Goal: Task Accomplishment & Management: Manage account settings

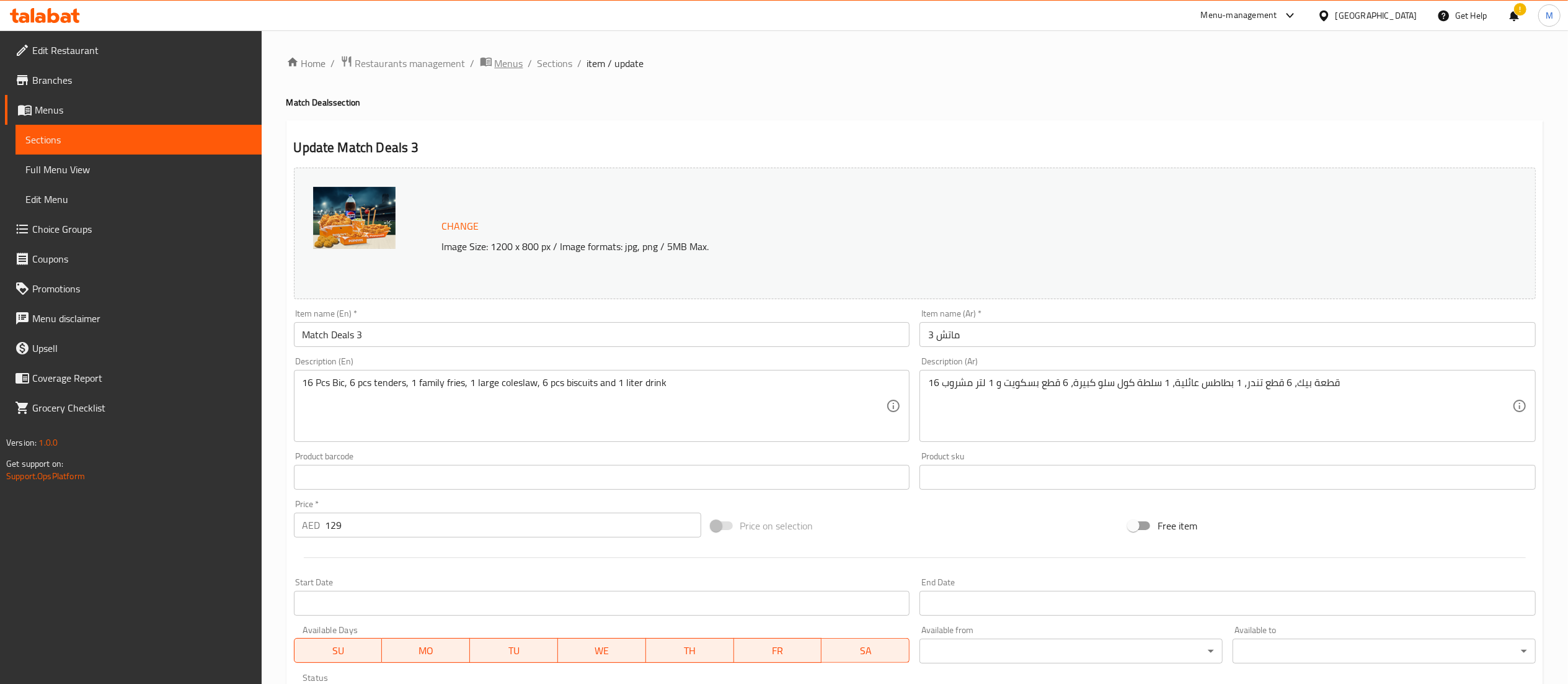
click at [495, 66] on span "Menus" at bounding box center [509, 63] width 28 height 15
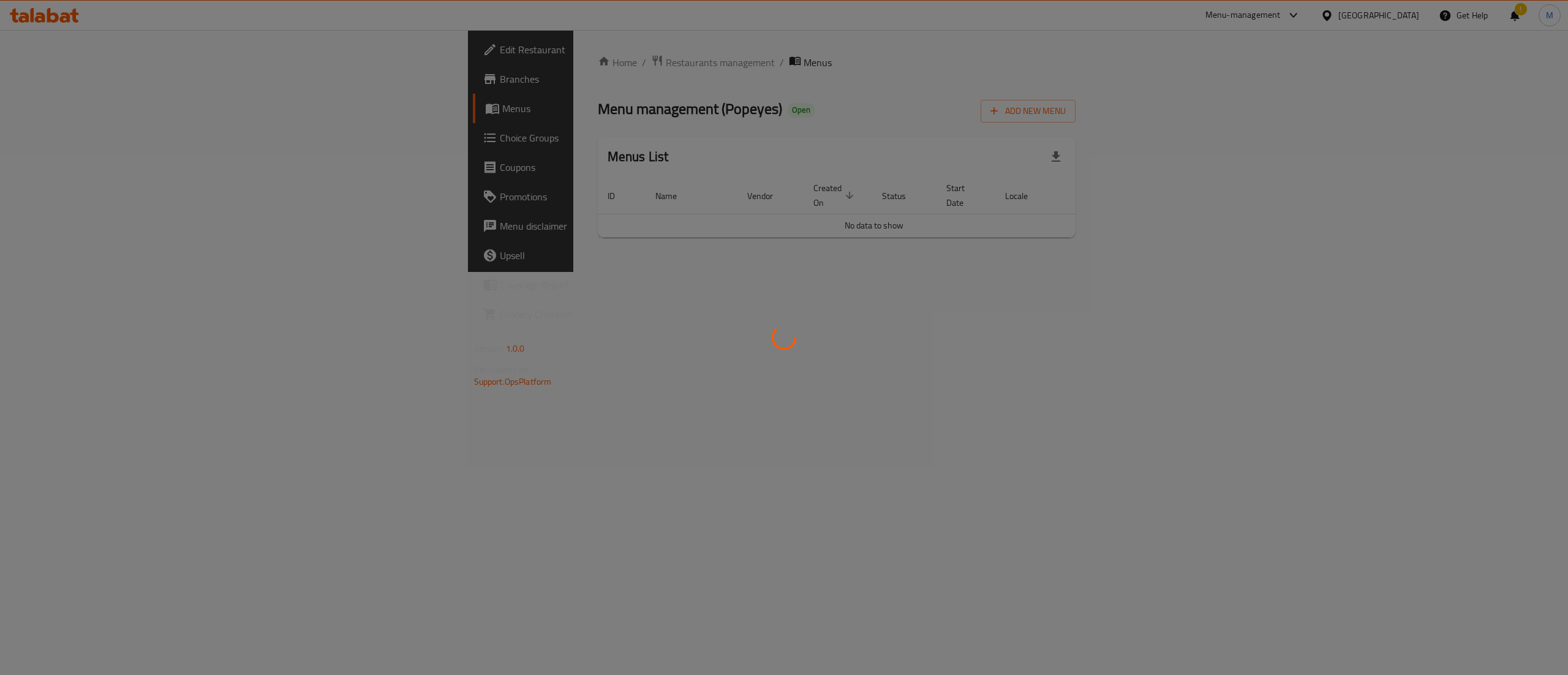
click at [407, 68] on div at bounding box center [784, 337] width 1568 height 675
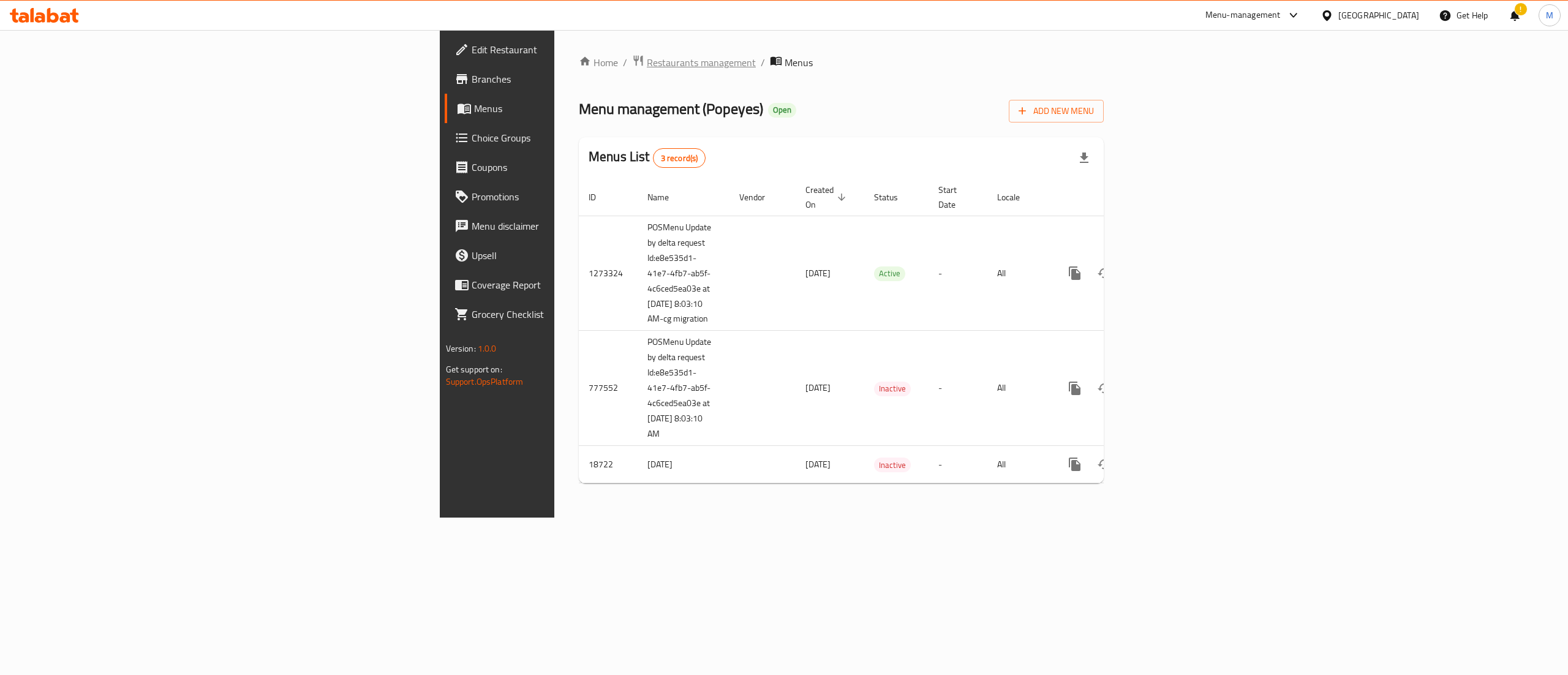
click at [646, 65] on span "Restaurants management" at bounding box center [700, 63] width 109 height 15
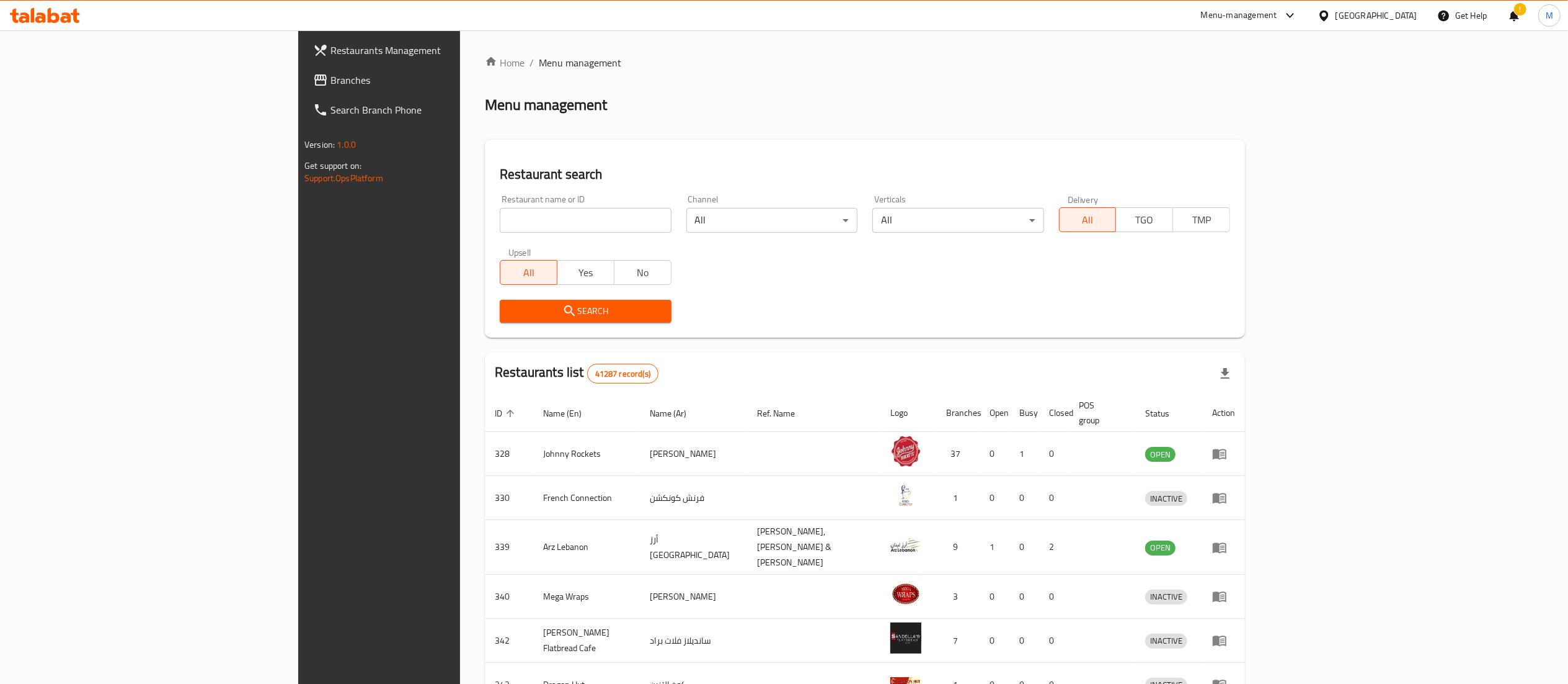
click at [499, 220] on input "search" at bounding box center [584, 220] width 171 height 25
type input "Al Mahashi restaurant"
click button "Search" at bounding box center [584, 311] width 171 height 23
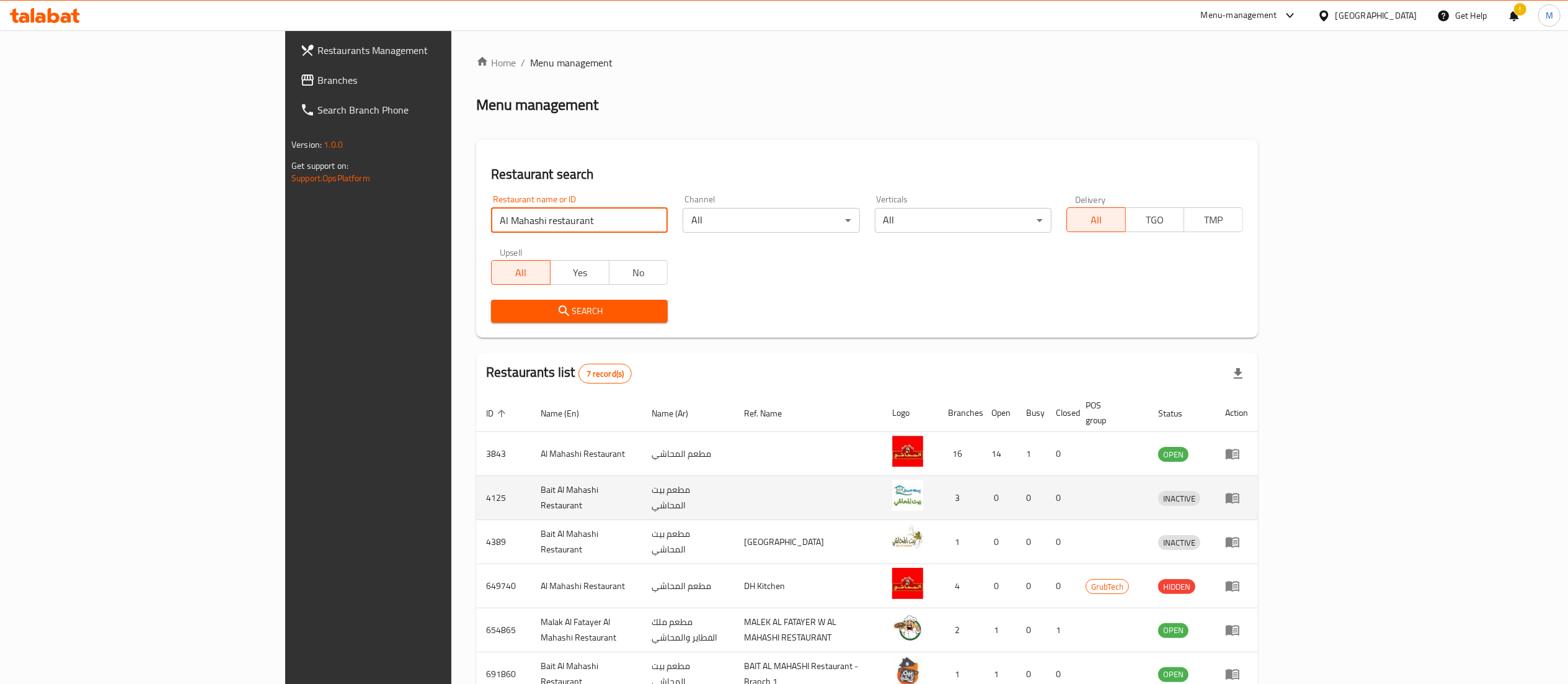
scroll to position [110, 0]
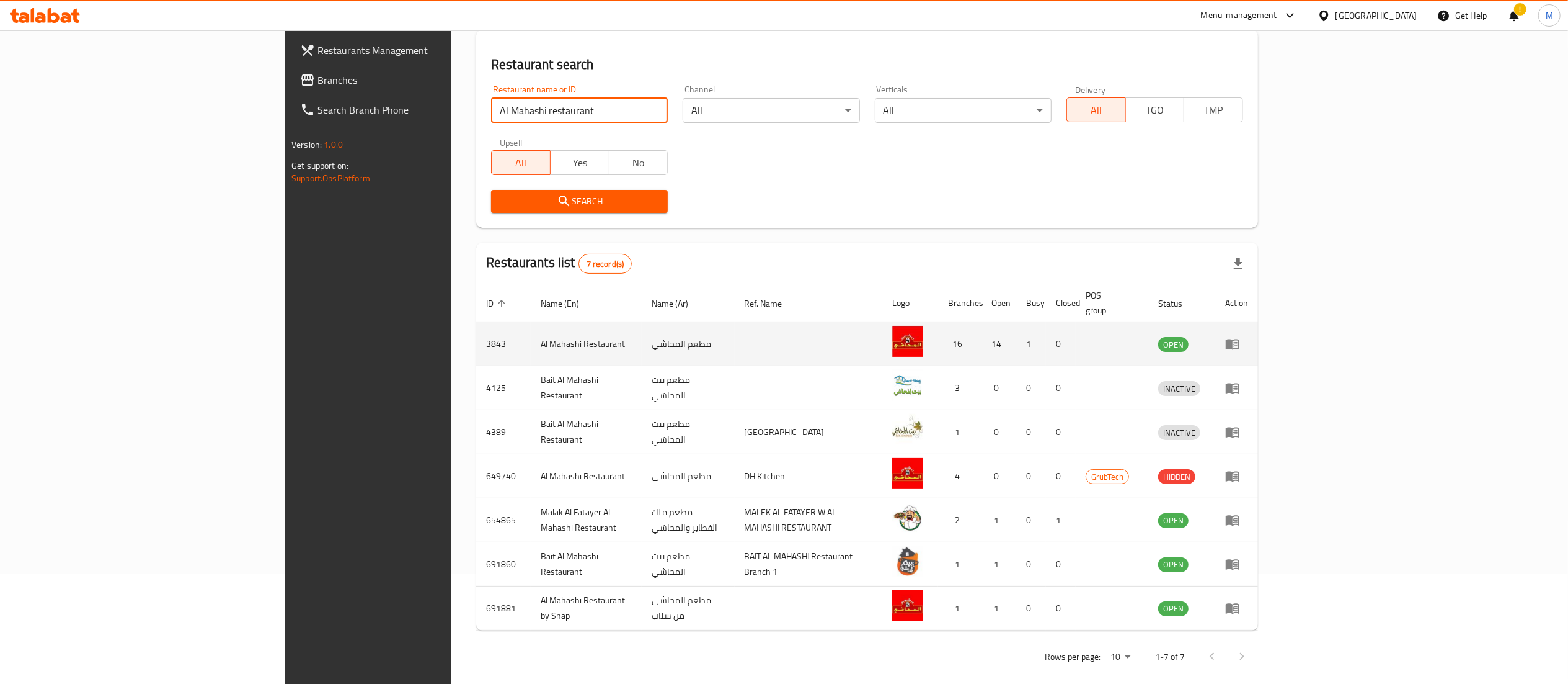
click at [1258, 339] on td "enhanced table" at bounding box center [1236, 343] width 43 height 44
click at [1240, 336] on icon "enhanced table" at bounding box center [1233, 343] width 15 height 15
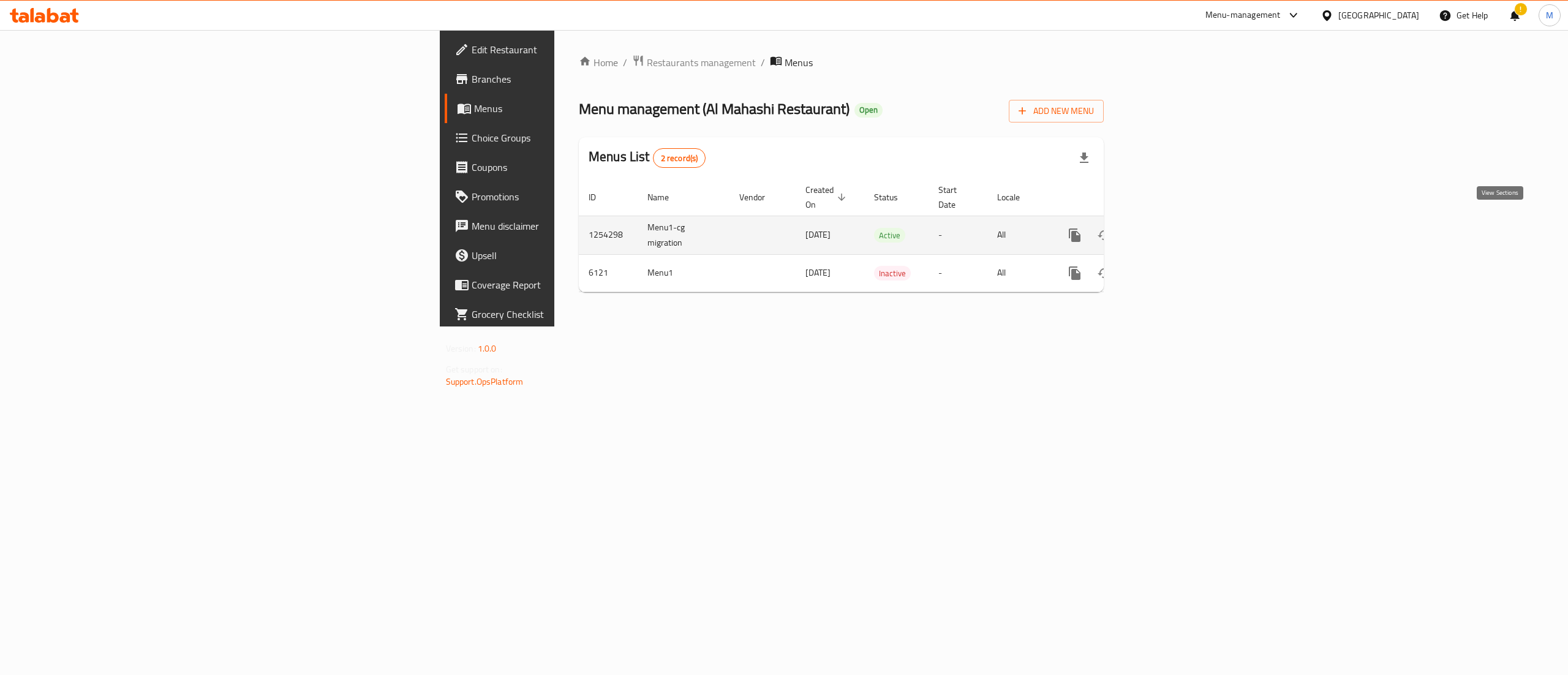
click at [1170, 228] on icon "enhanced table" at bounding box center [1163, 235] width 15 height 15
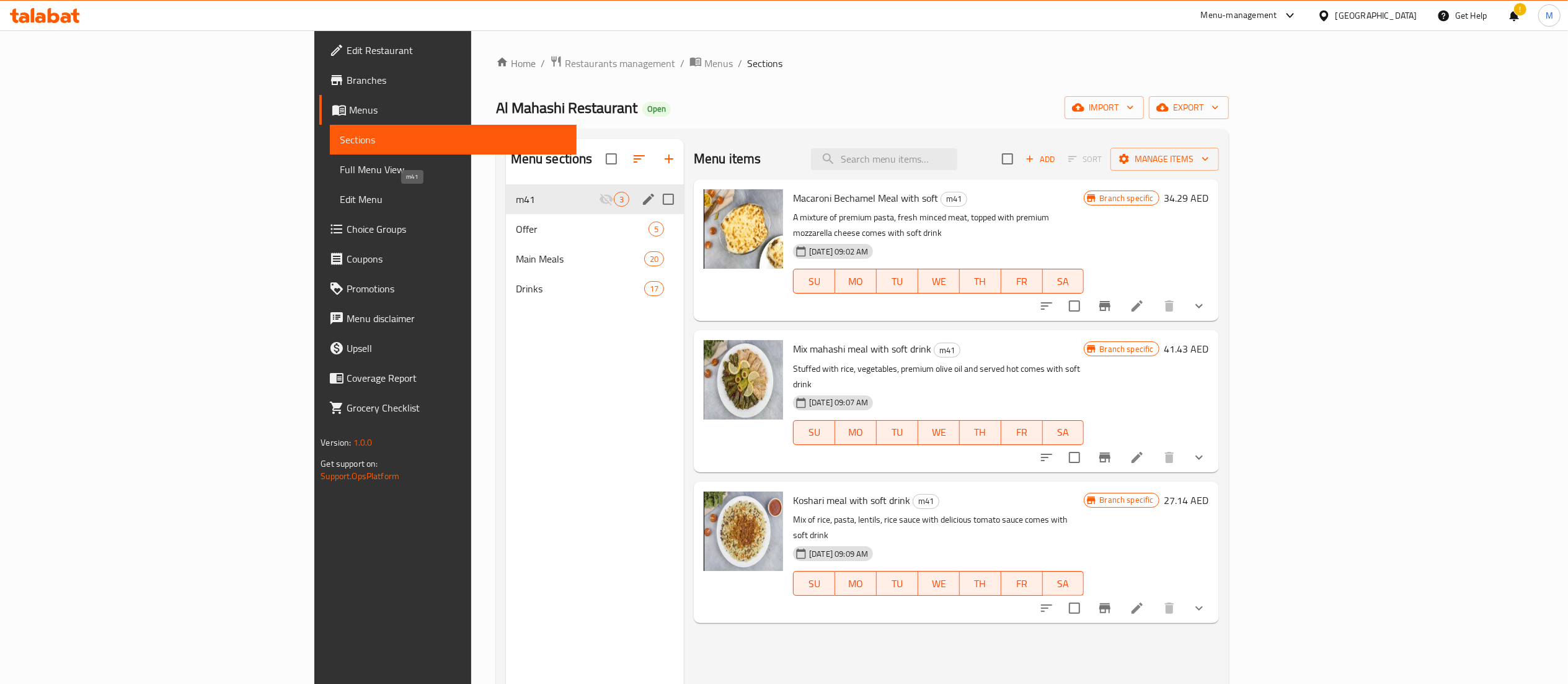
click at [516, 202] on span "m41" at bounding box center [558, 200] width 83 height 15
click at [641, 202] on icon "edit" at bounding box center [649, 200] width 15 height 15
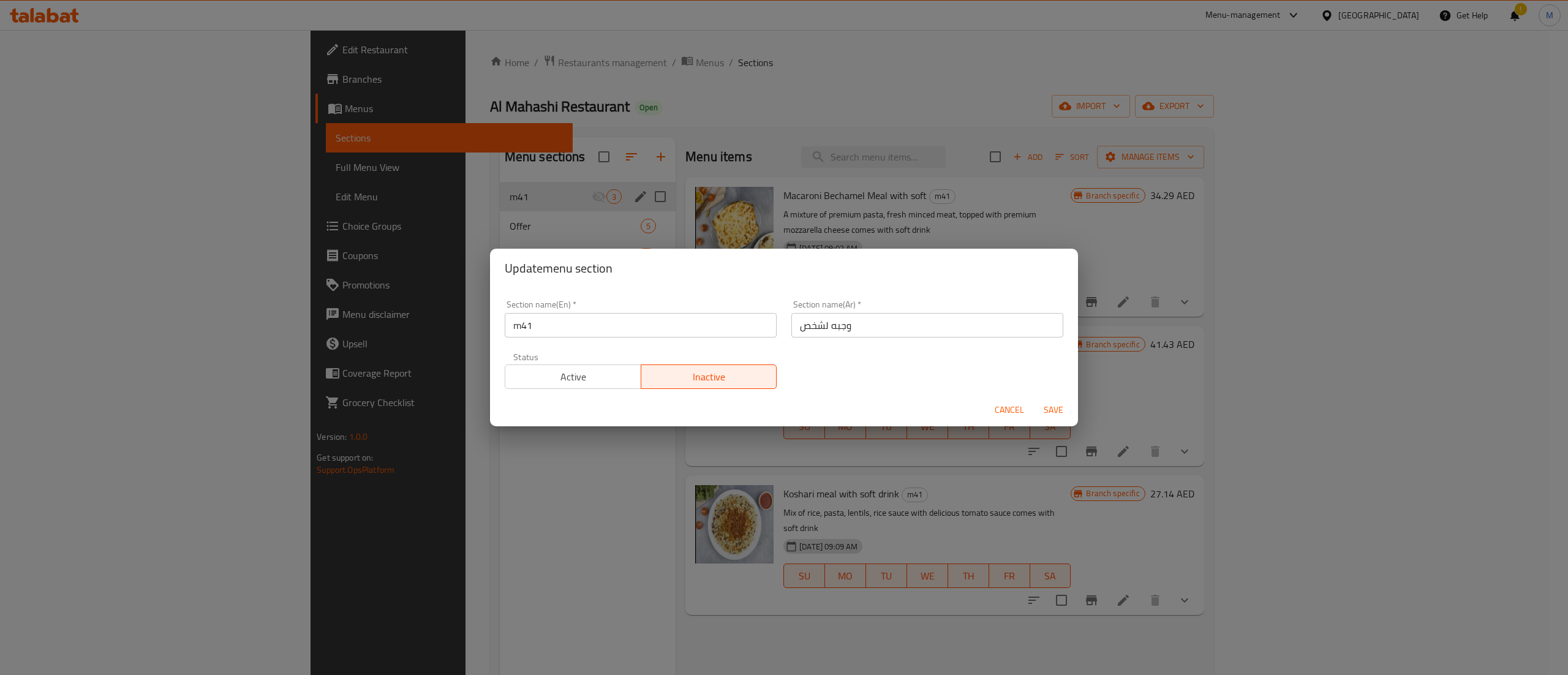
click at [589, 378] on span "Active" at bounding box center [572, 376] width 126 height 18
click at [1053, 412] on span "Save" at bounding box center [1052, 410] width 29 height 15
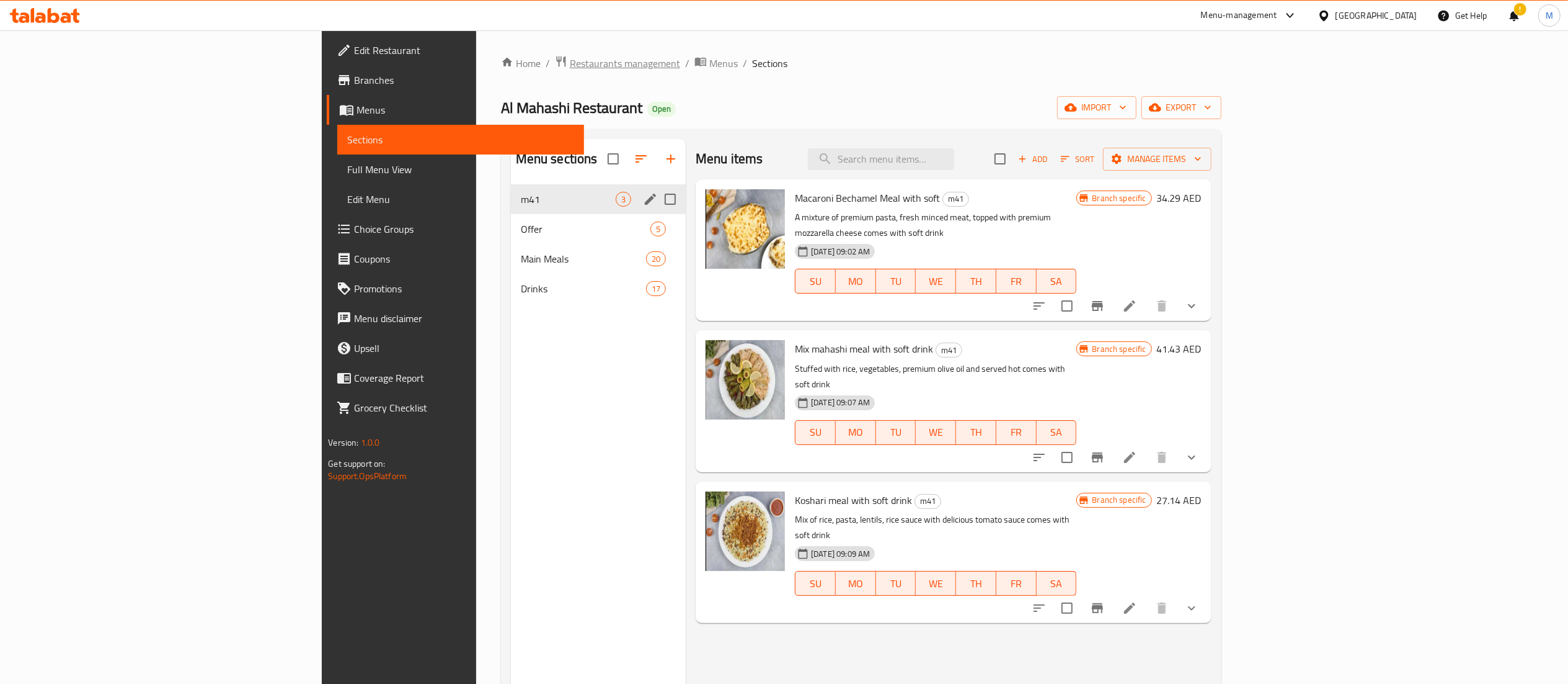
click at [570, 59] on span "Restaurants management" at bounding box center [625, 63] width 111 height 15
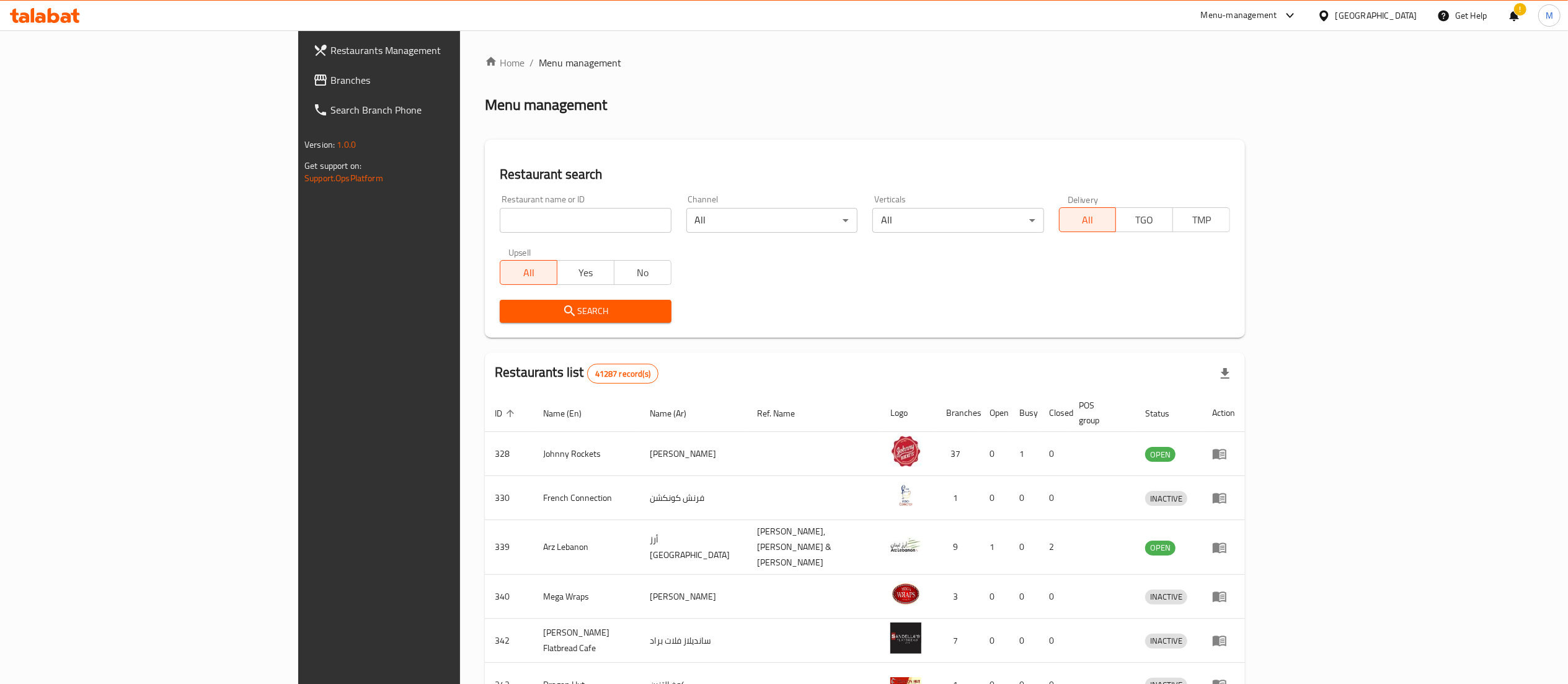
click at [499, 213] on input "search" at bounding box center [584, 220] width 171 height 25
type input "[PERSON_NAME] & Poke"
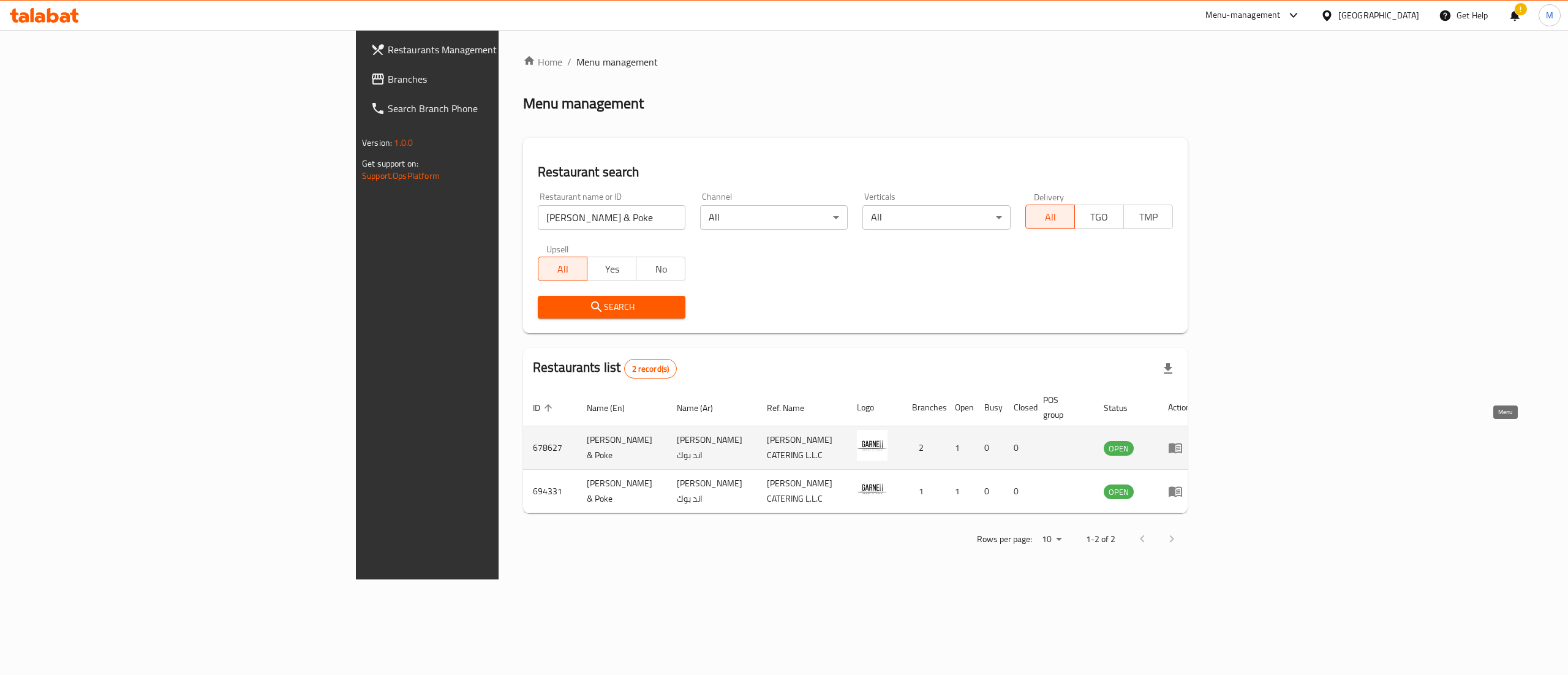
click at [1181, 443] on icon "enhanced table" at bounding box center [1175, 448] width 13 height 10
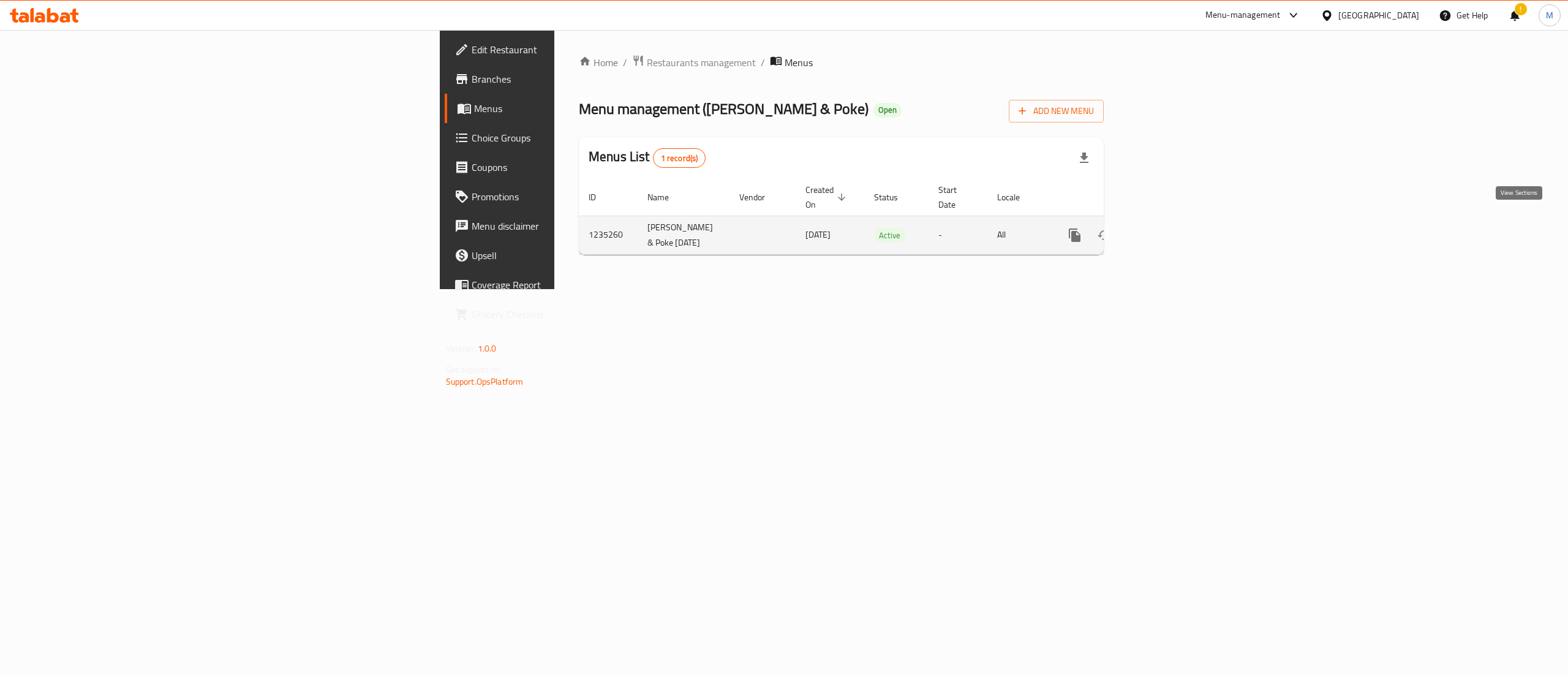
click at [1170, 228] on icon "enhanced table" at bounding box center [1163, 235] width 15 height 15
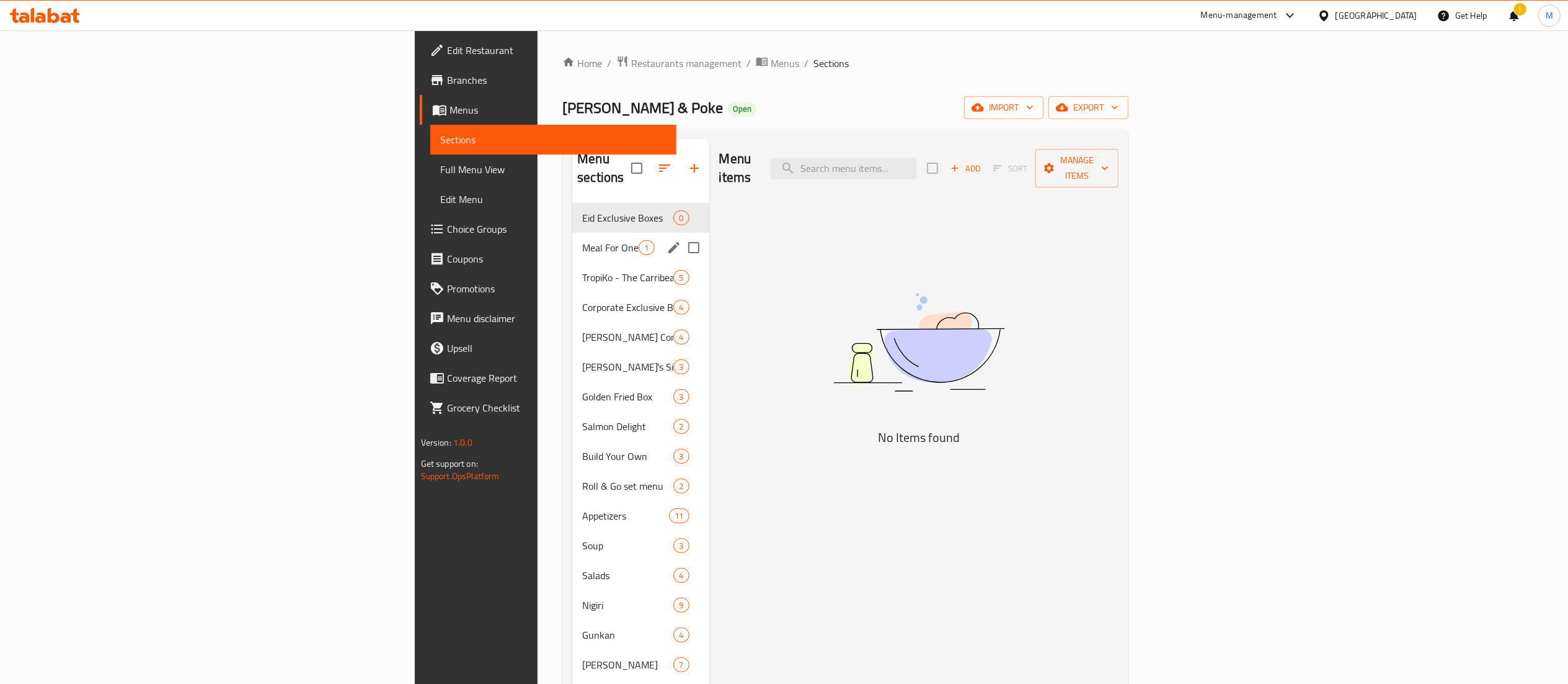
click at [572, 233] on div "Meal For One 1" at bounding box center [640, 247] width 136 height 29
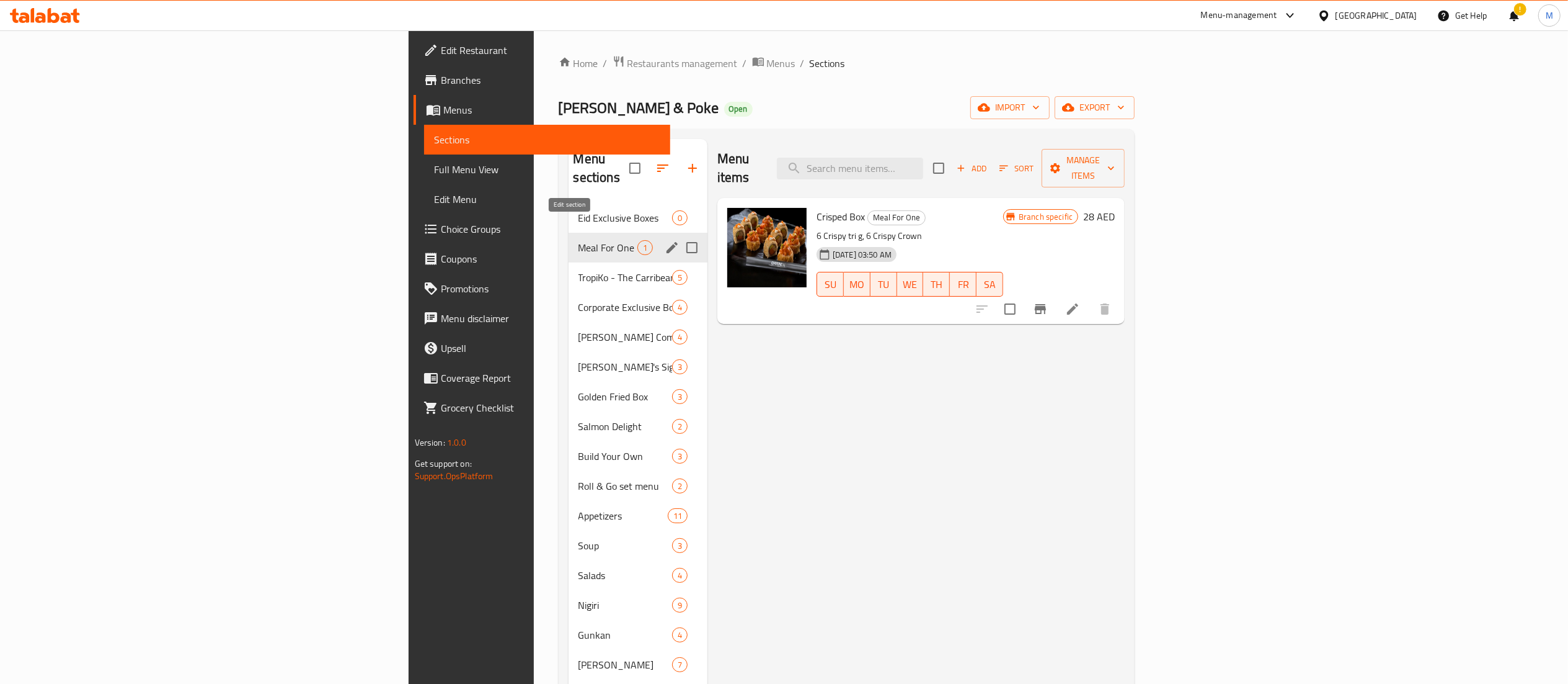
click at [665, 240] on icon "edit" at bounding box center [672, 248] width 15 height 15
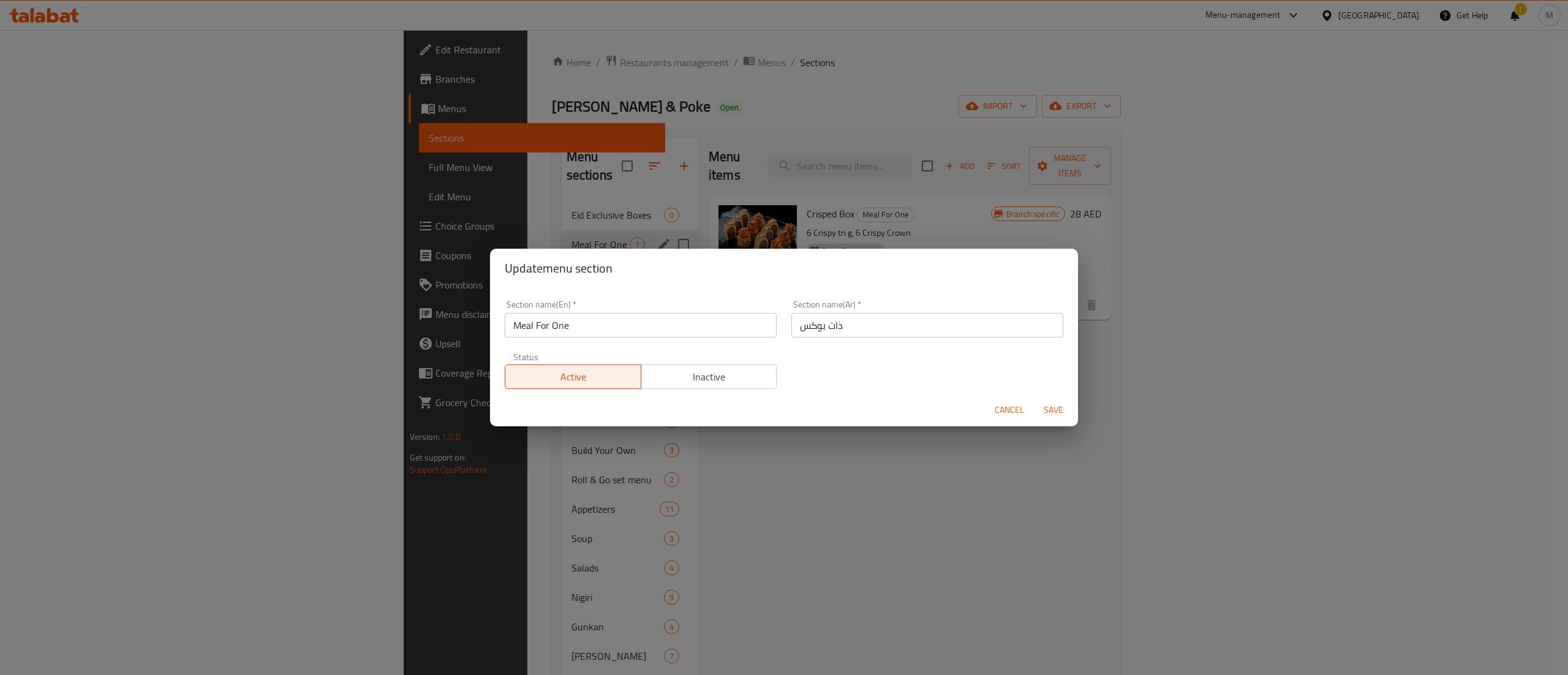
click at [621, 338] on div "Section name(En)   * Meal For One Section name(En) *" at bounding box center [640, 318] width 287 height 52
click at [621, 334] on input "Meal For One" at bounding box center [640, 325] width 272 height 24
type input "m41"
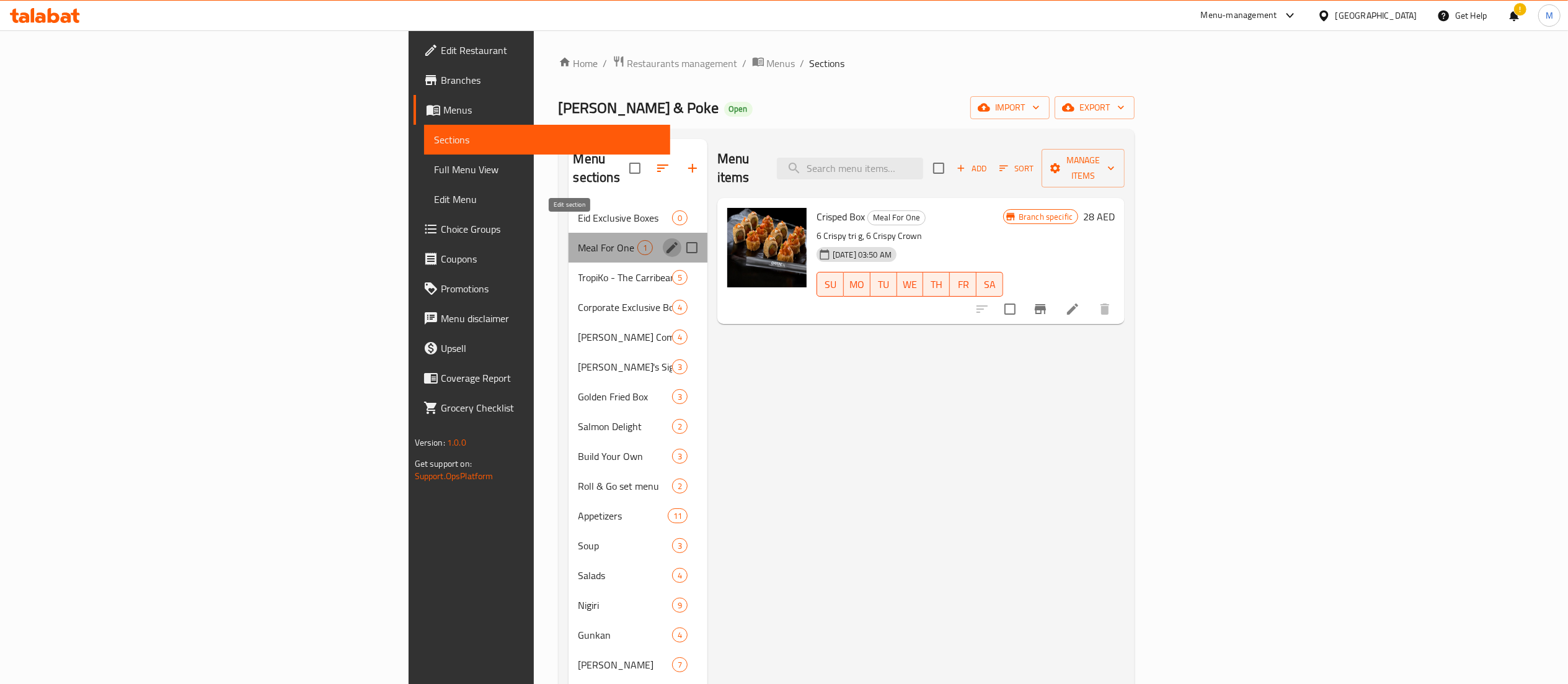
click at [667, 242] on icon "edit" at bounding box center [672, 248] width 11 height 11
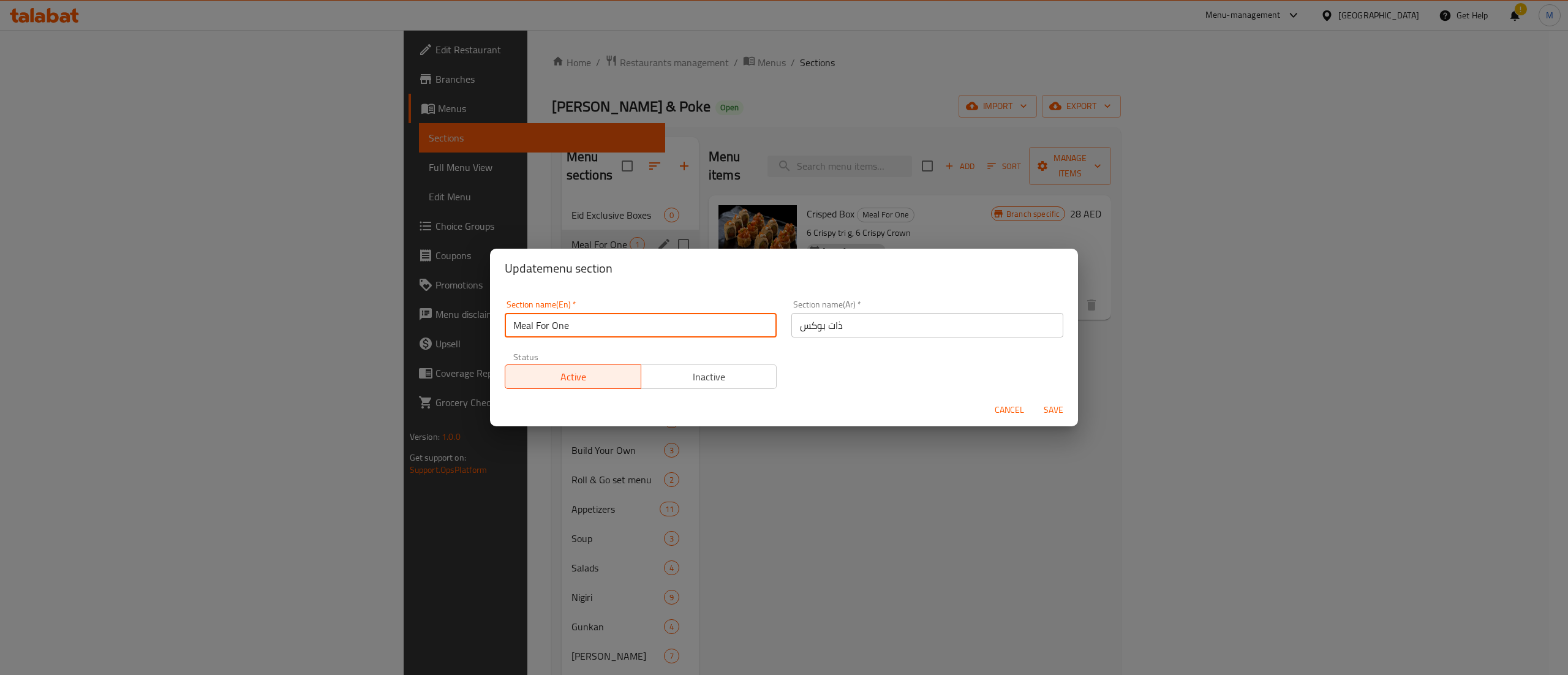
click at [632, 330] on input "Meal For One" at bounding box center [640, 325] width 272 height 24
type input "m41"
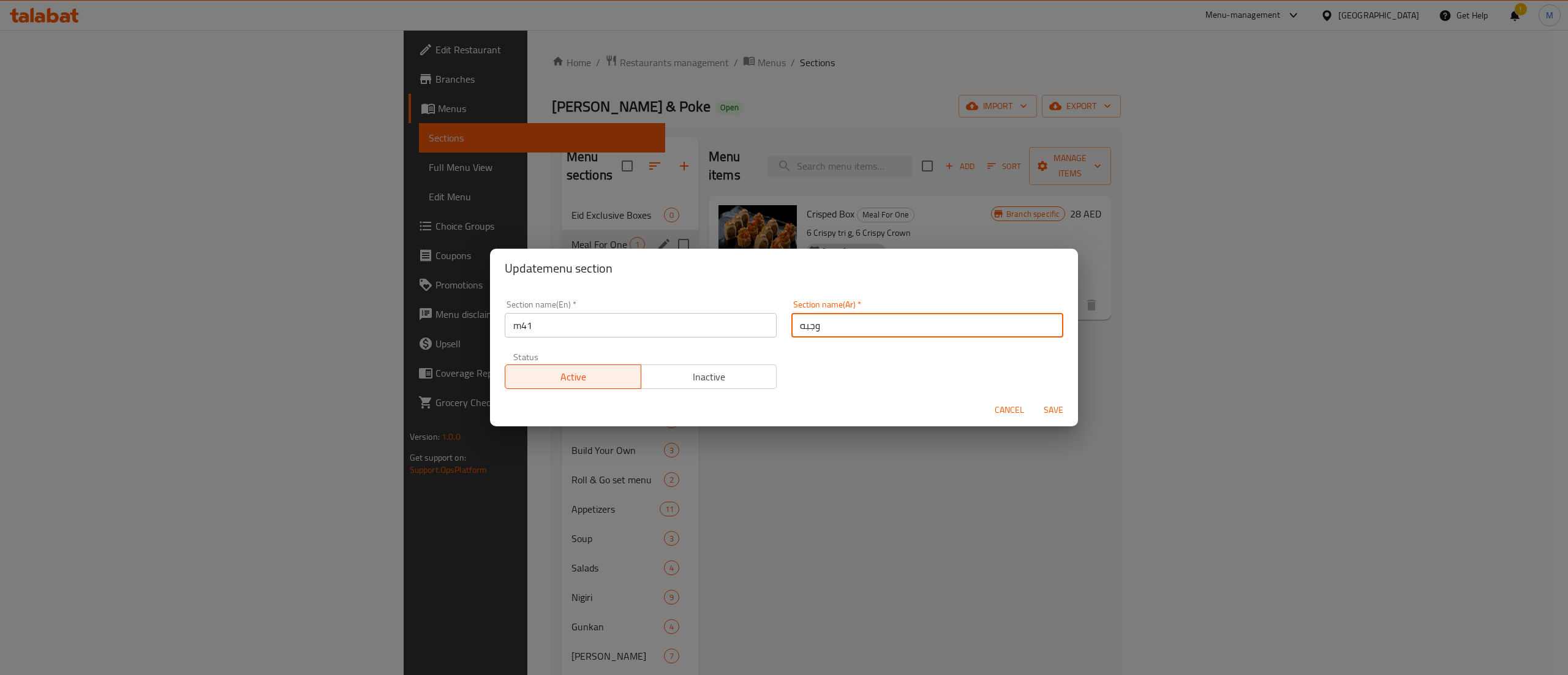
type input "وجبه لشخص"
click at [1054, 408] on span "Save" at bounding box center [1052, 410] width 29 height 15
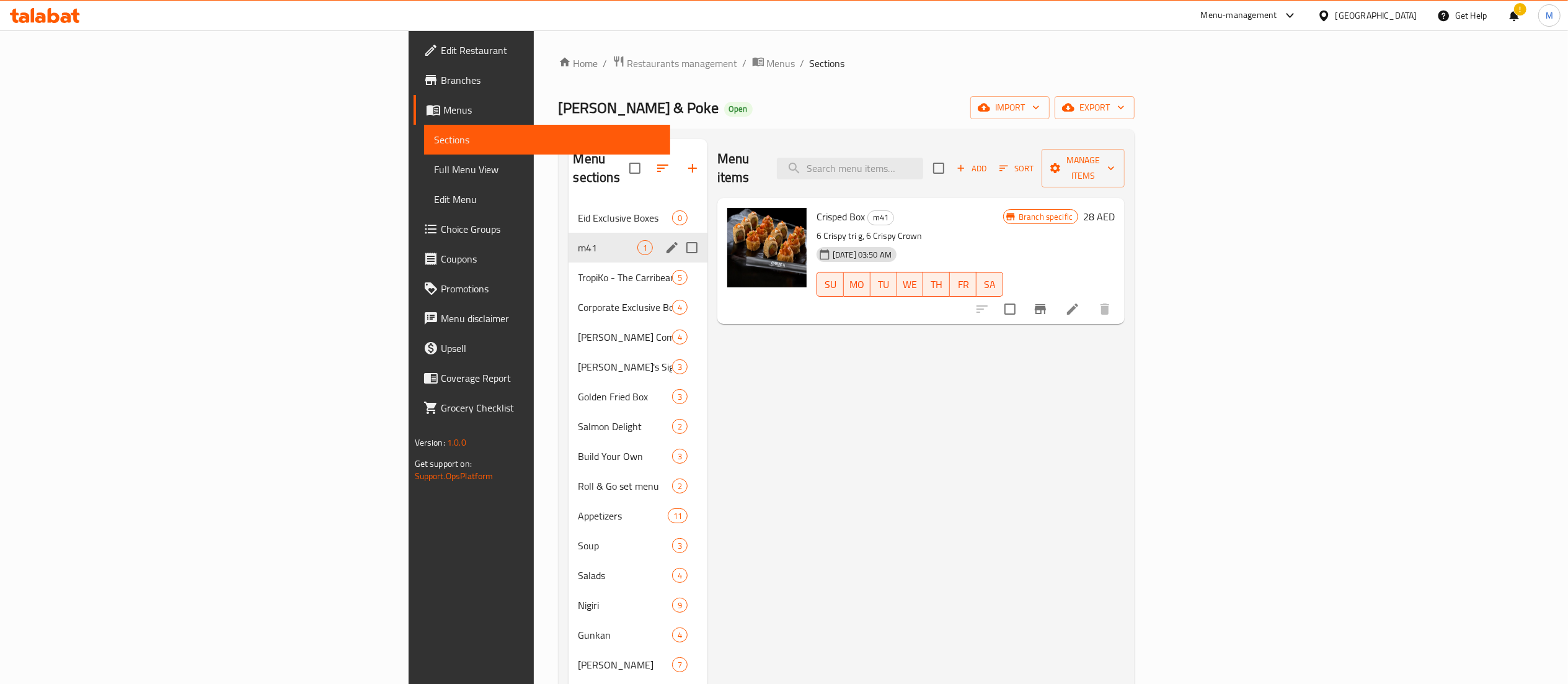
click at [1080, 302] on icon at bounding box center [1072, 309] width 15 height 15
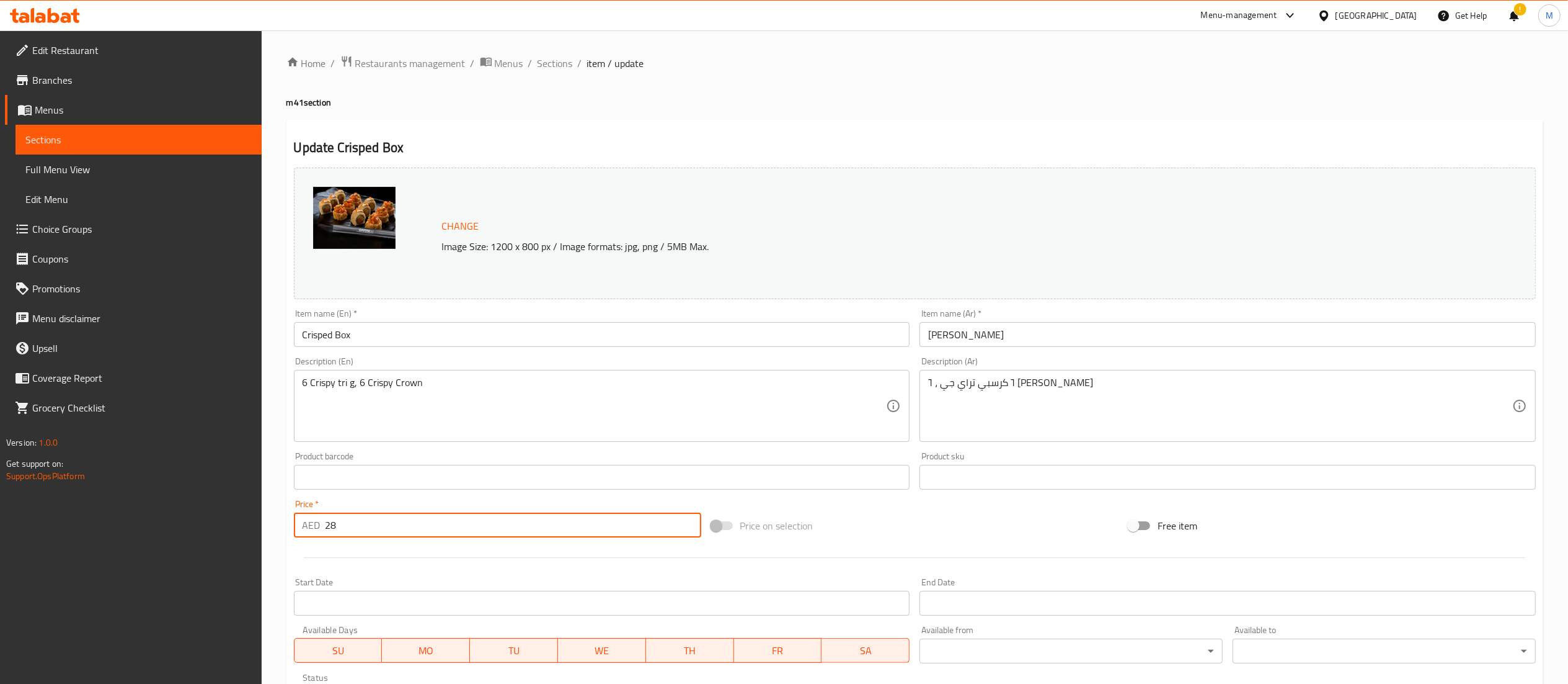
click at [432, 525] on input "28" at bounding box center [513, 525] width 375 height 25
type input "44.62"
click at [857, 118] on div "Home / Restaurants management / Menus / Sections / item / update m41 section Up…" at bounding box center [915, 462] width 1257 height 815
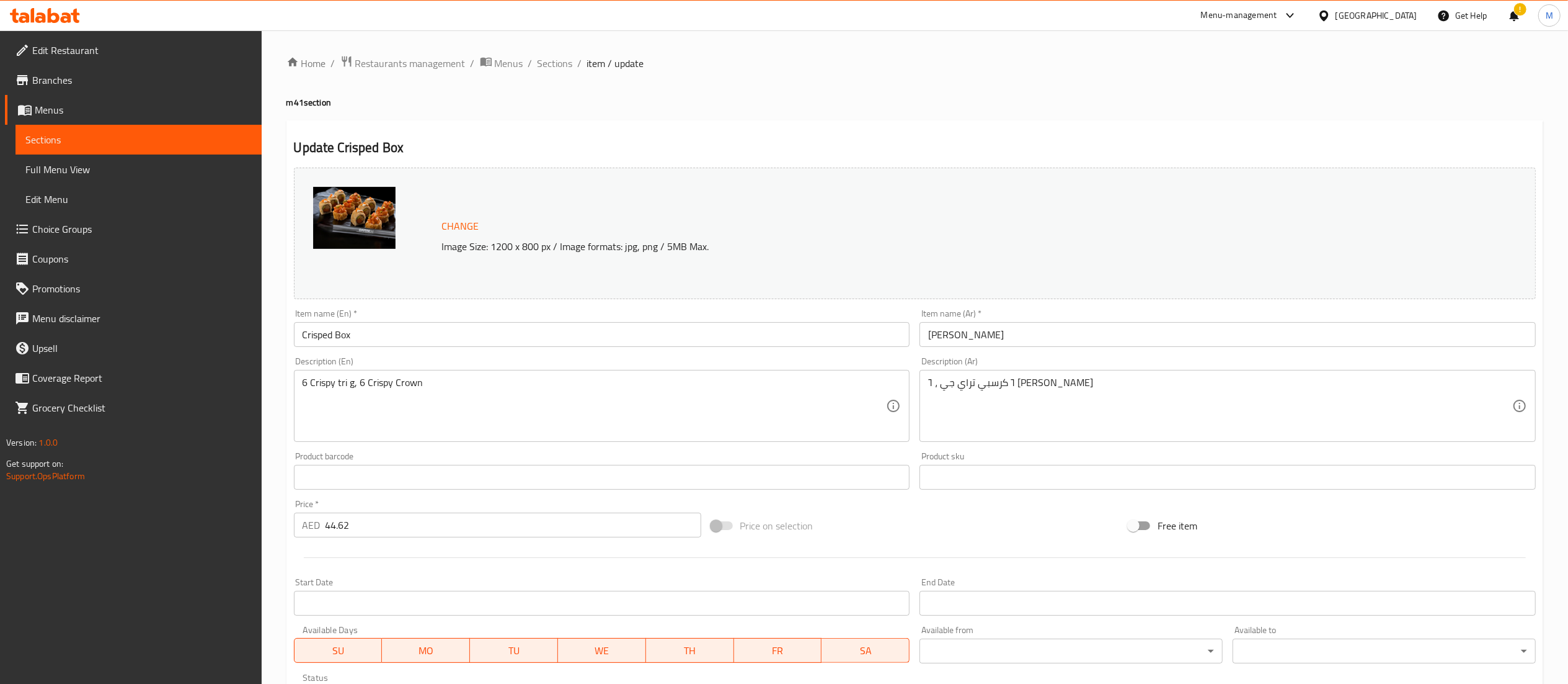
scroll to position [210, 0]
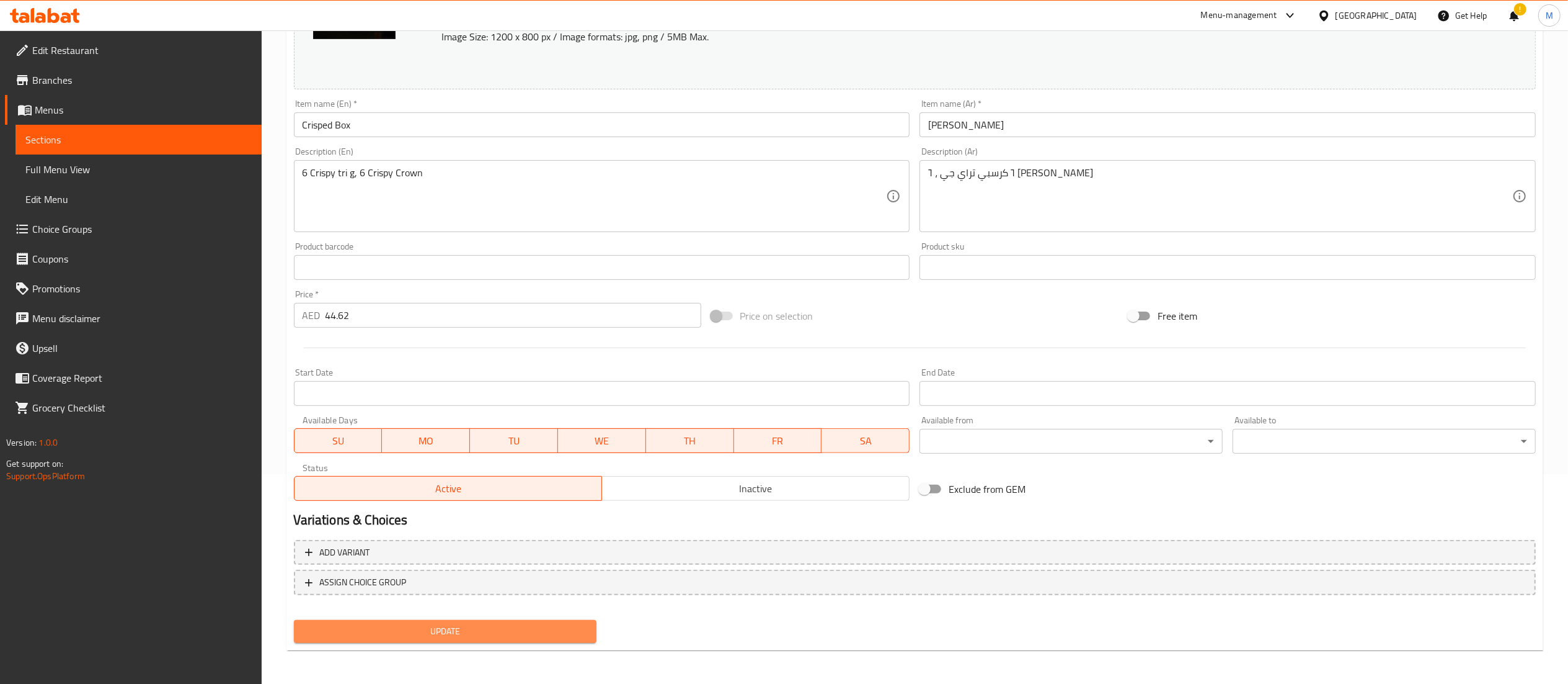
click at [518, 631] on span "Update" at bounding box center [445, 631] width 284 height 15
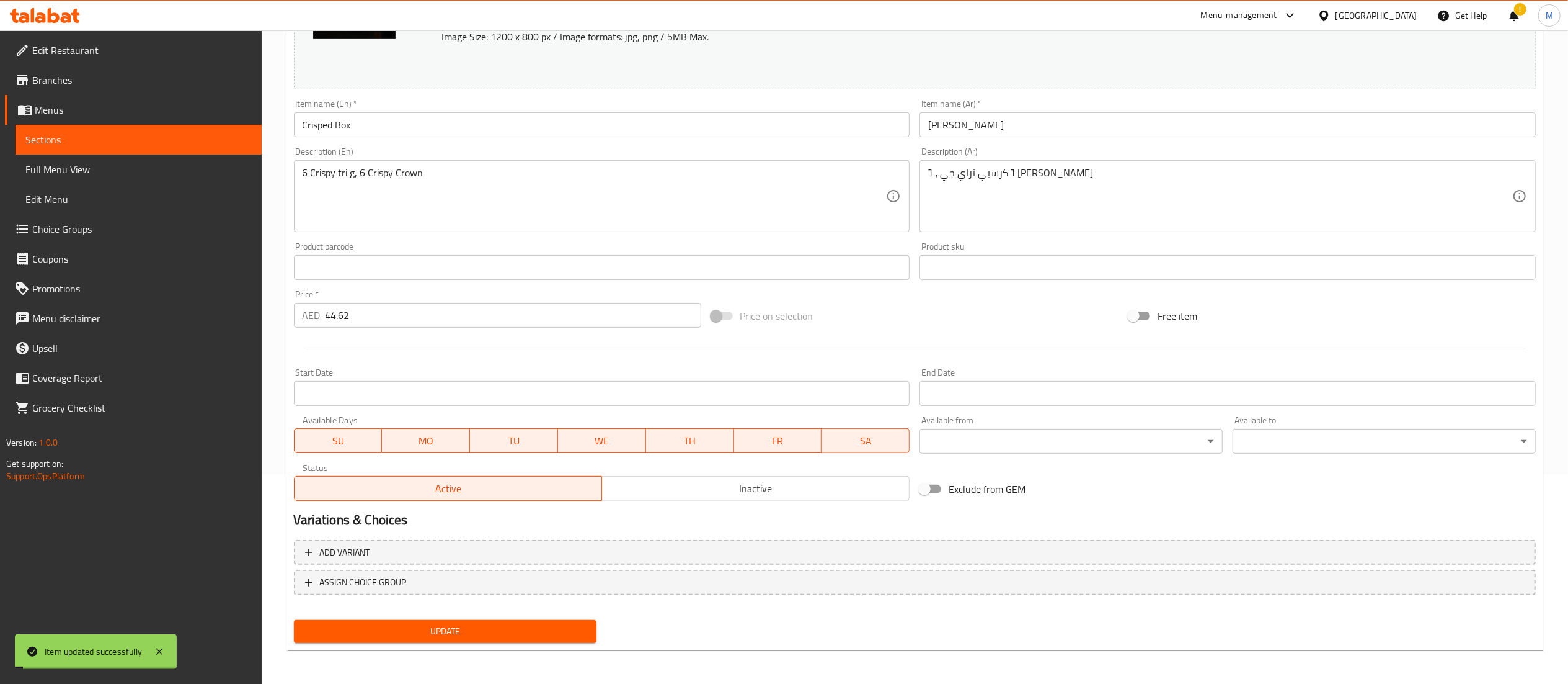
scroll to position [0, 0]
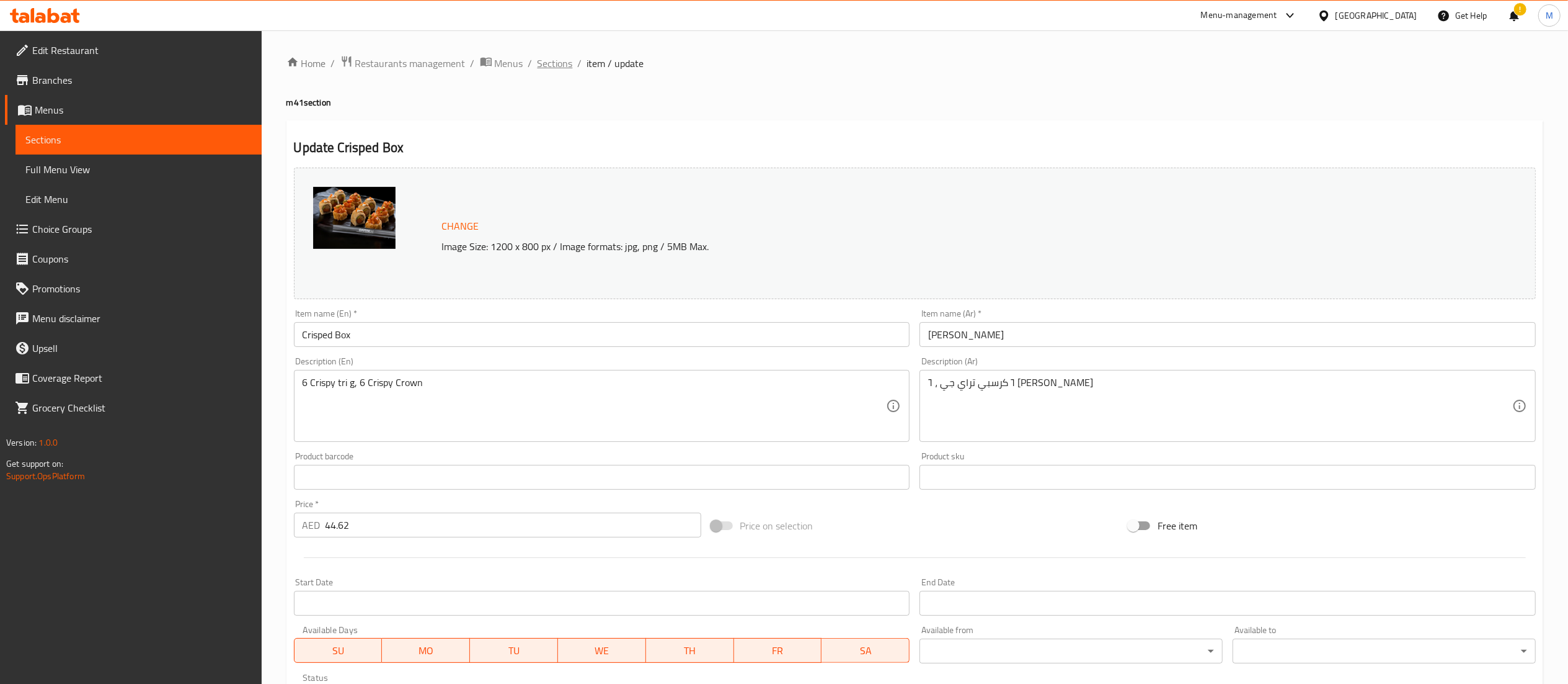
click at [561, 59] on span "Sections" at bounding box center [554, 63] width 35 height 15
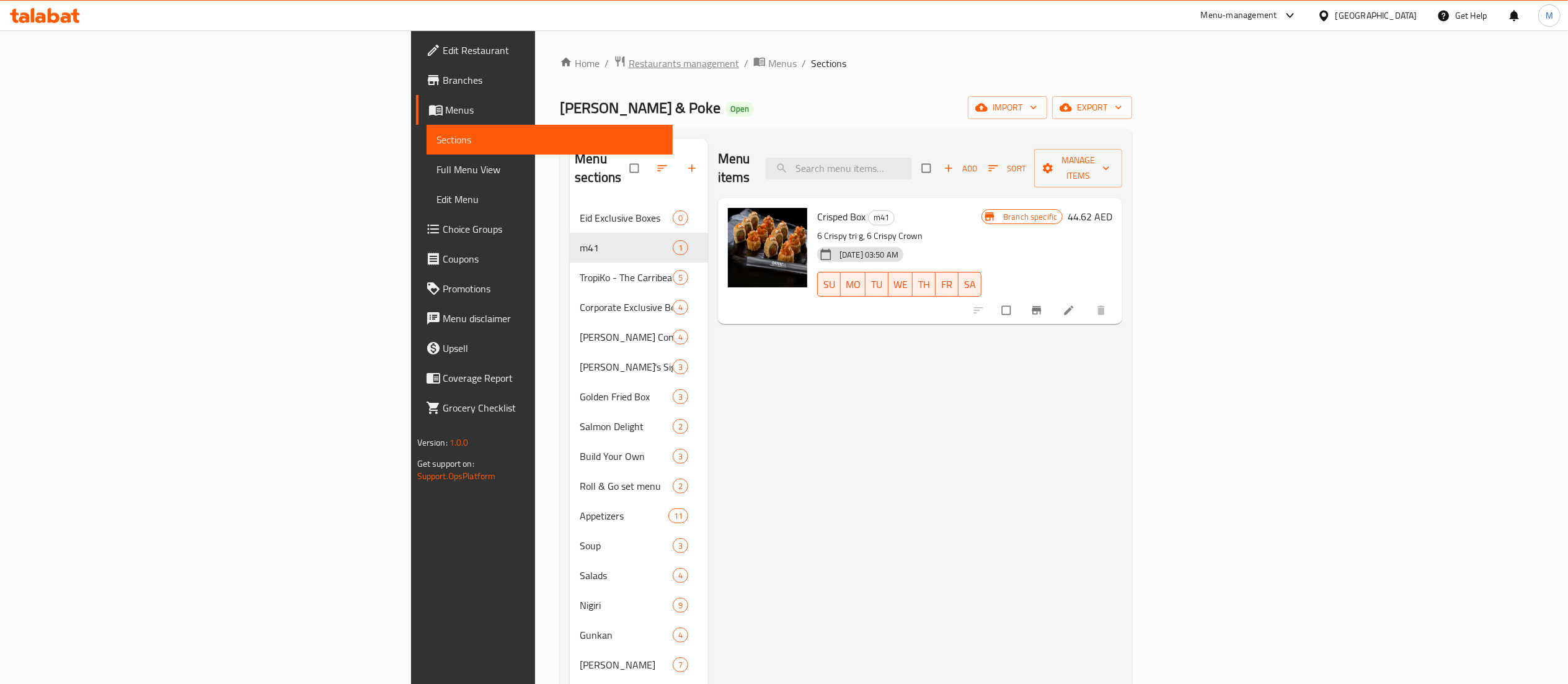
click at [629, 59] on span "Restaurants management" at bounding box center [684, 63] width 111 height 15
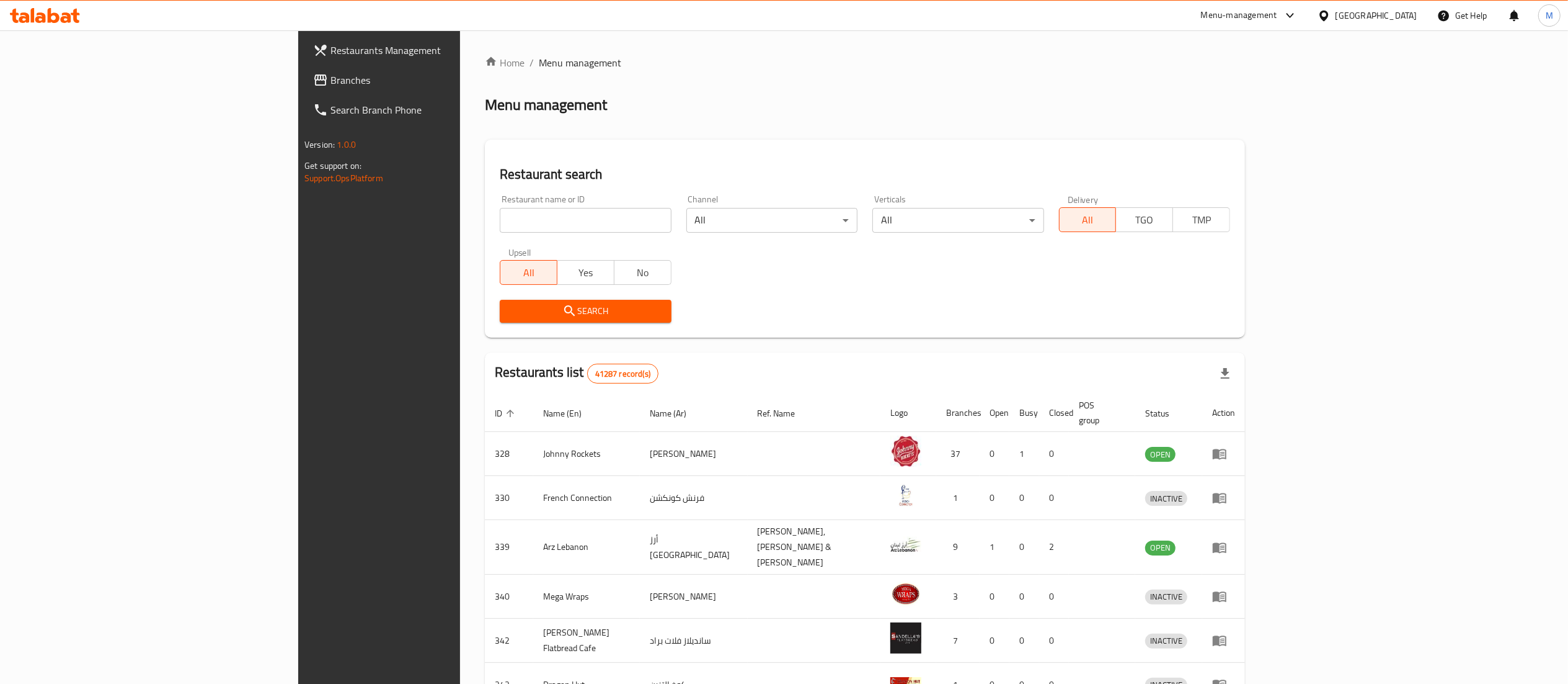
click at [499, 231] on input "search" at bounding box center [584, 220] width 171 height 25
type input "[PERSON_NAME] & Poke"
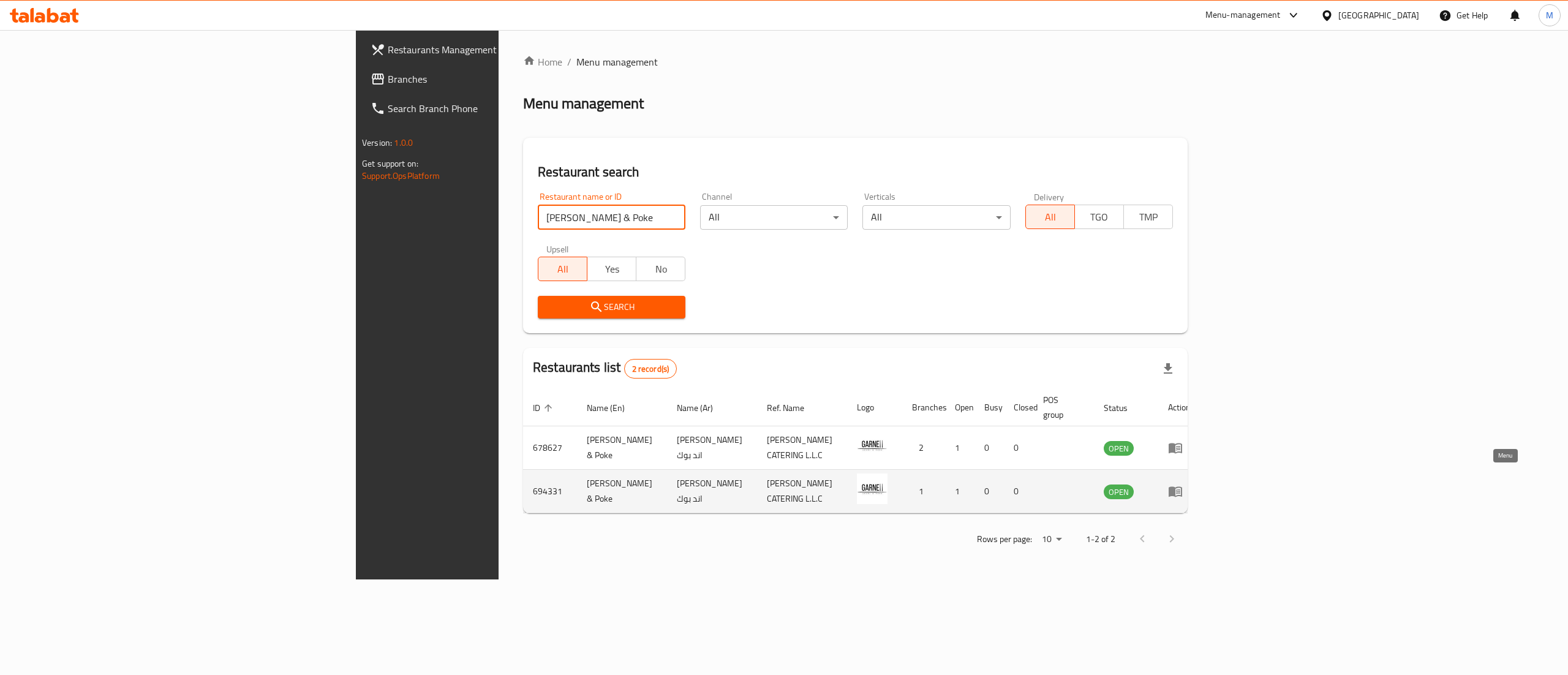
click at [1181, 486] on icon "enhanced table" at bounding box center [1175, 491] width 13 height 10
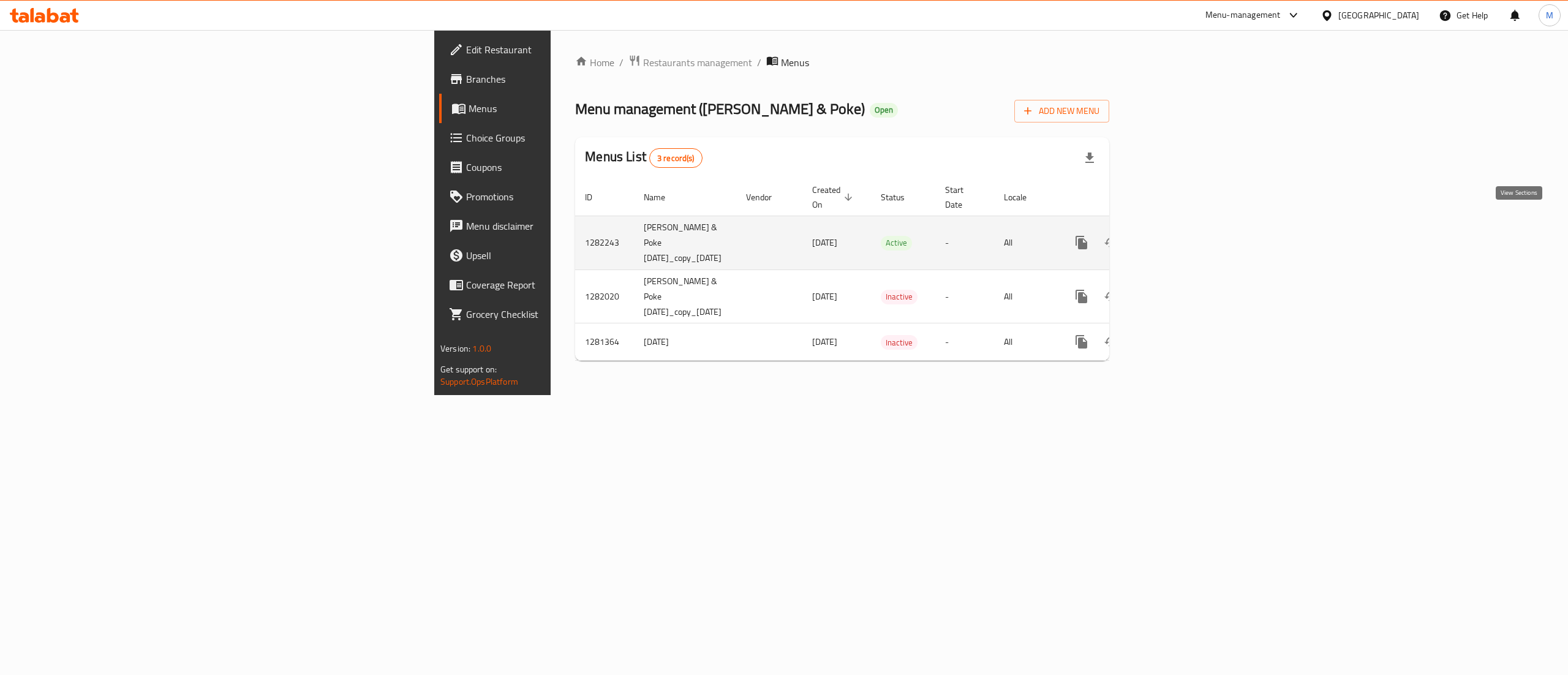
click at [1177, 235] on icon "enhanced table" at bounding box center [1170, 243] width 15 height 15
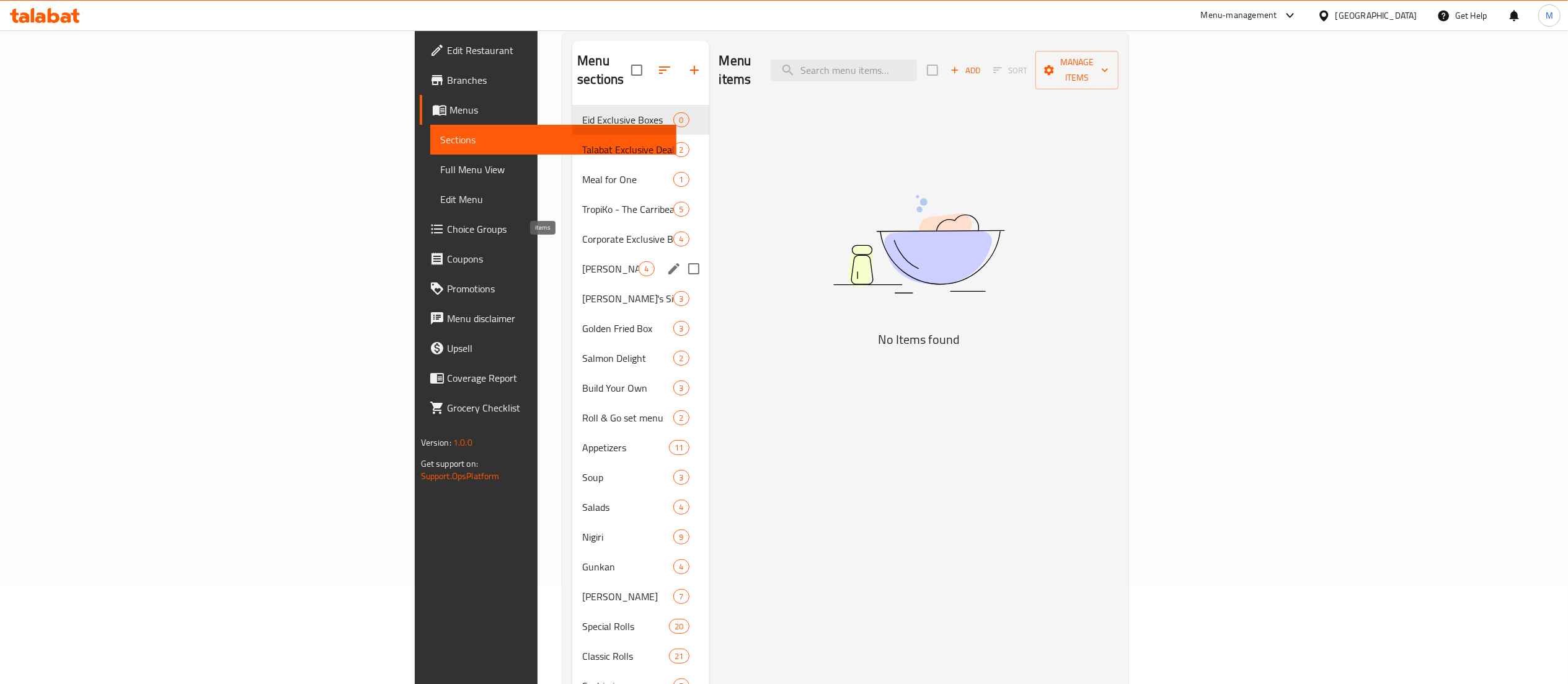
scroll to position [96, 0]
click at [583, 173] on span "Meal for One" at bounding box center [611, 181] width 57 height 15
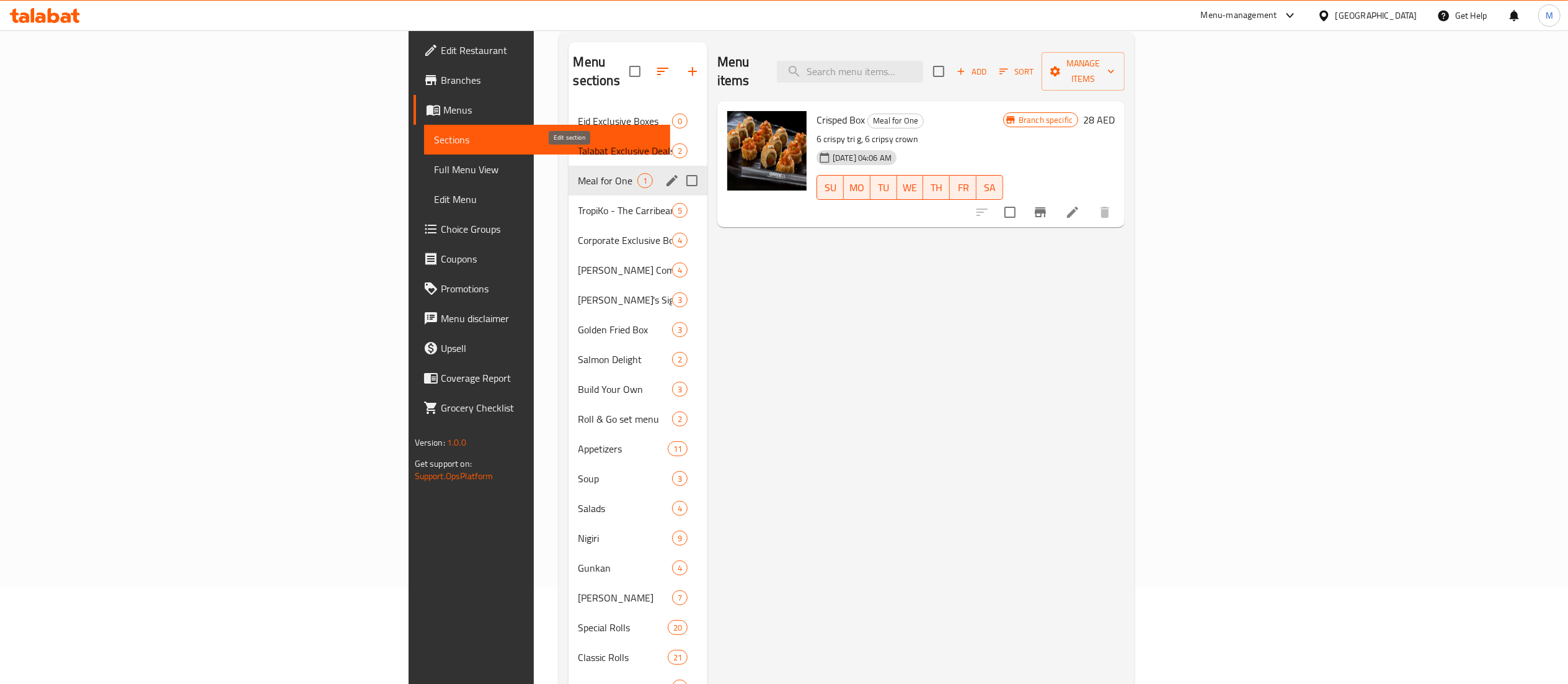
click at [665, 173] on icon "edit" at bounding box center [672, 181] width 15 height 15
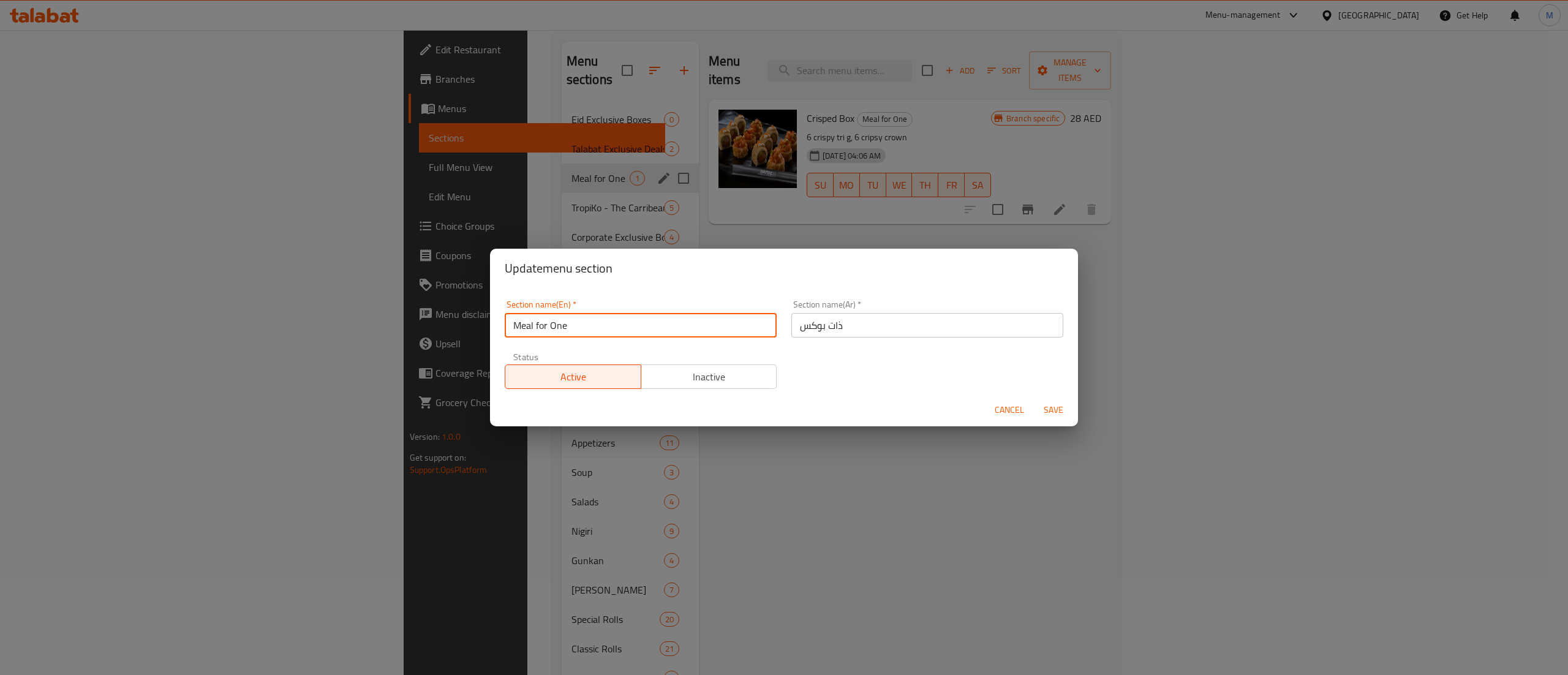
click at [671, 316] on input "Meal for One" at bounding box center [640, 325] width 272 height 24
type input "m41"
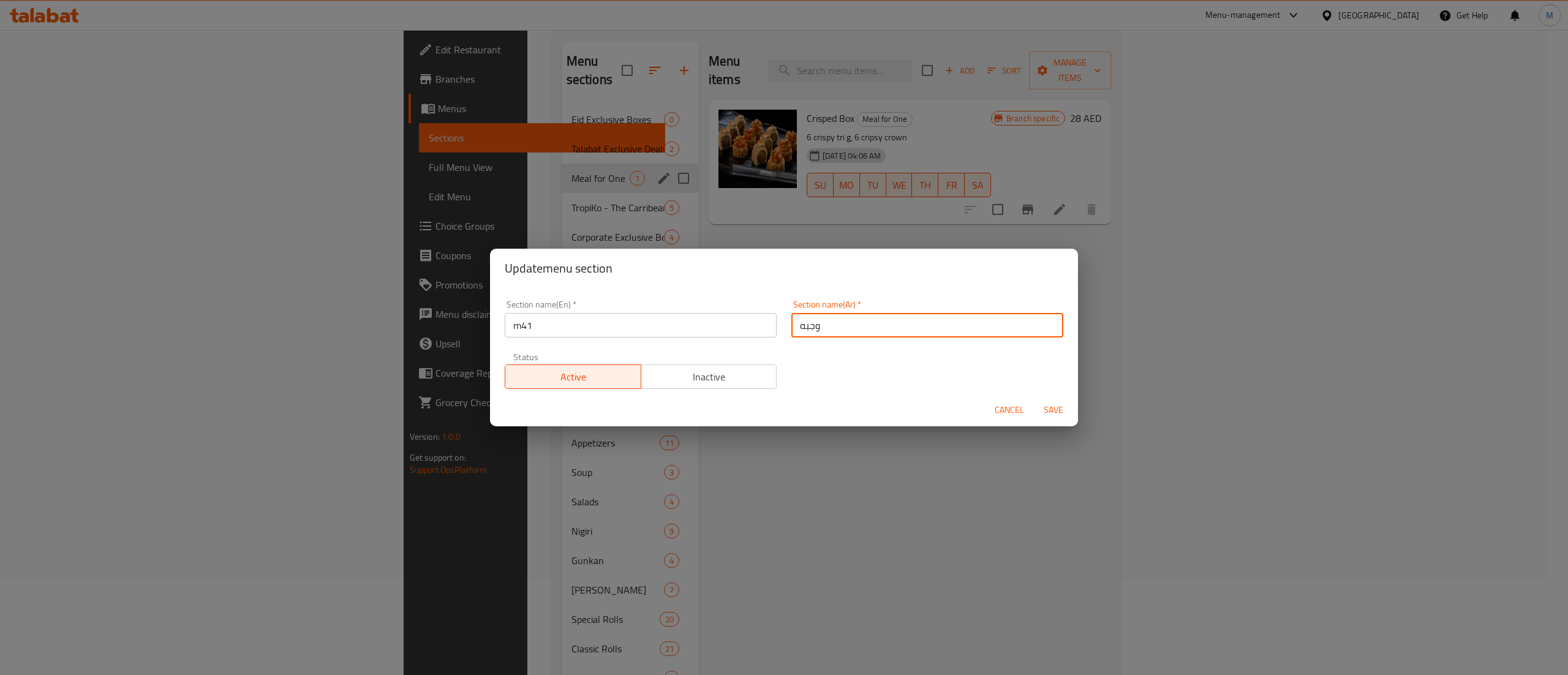
type input "وجبه لشخص"
click at [887, 374] on div "Section name(En)   * m41 Section name(En) * Section name(Ar)   * وجبه لشخص Sect…" at bounding box center [784, 344] width 573 height 104
click at [1049, 413] on span "Save" at bounding box center [1052, 410] width 29 height 15
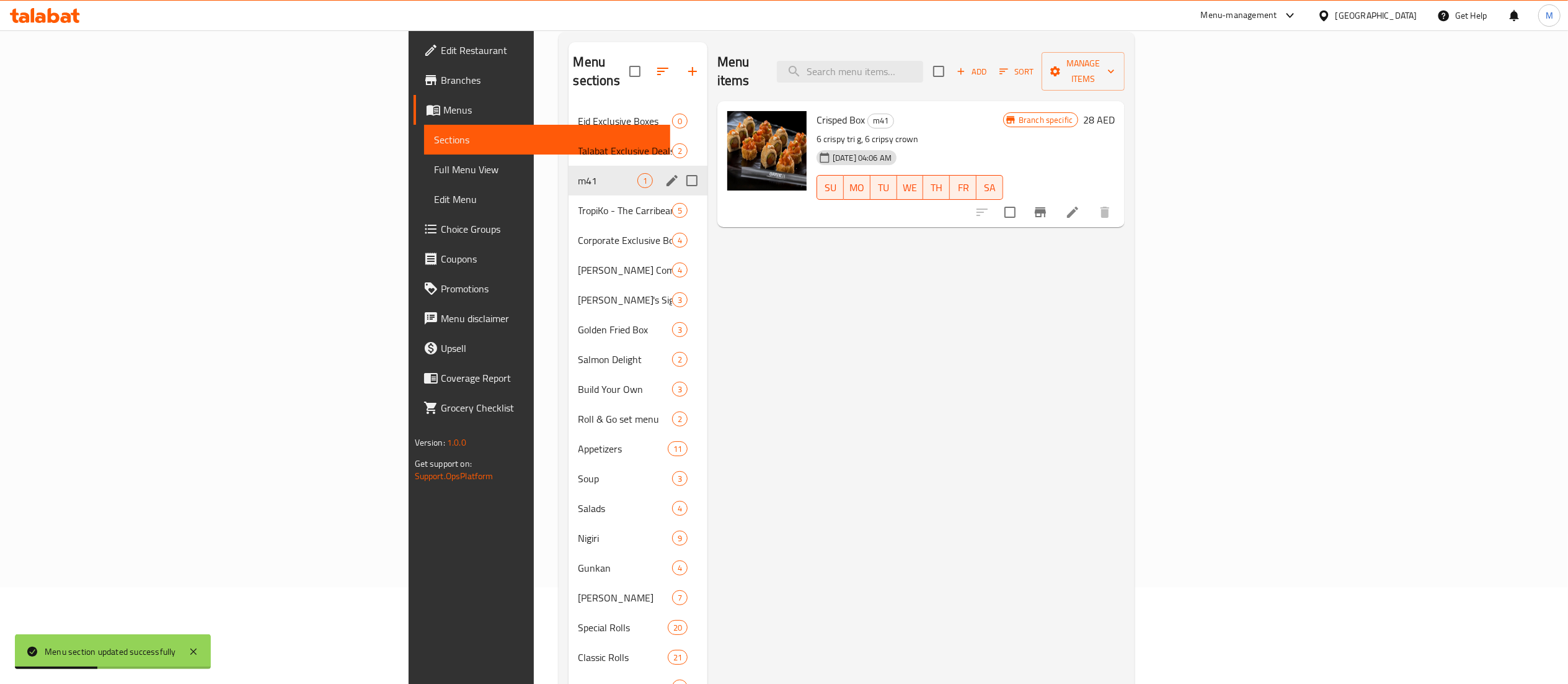
click at [1090, 201] on li at bounding box center [1072, 212] width 35 height 23
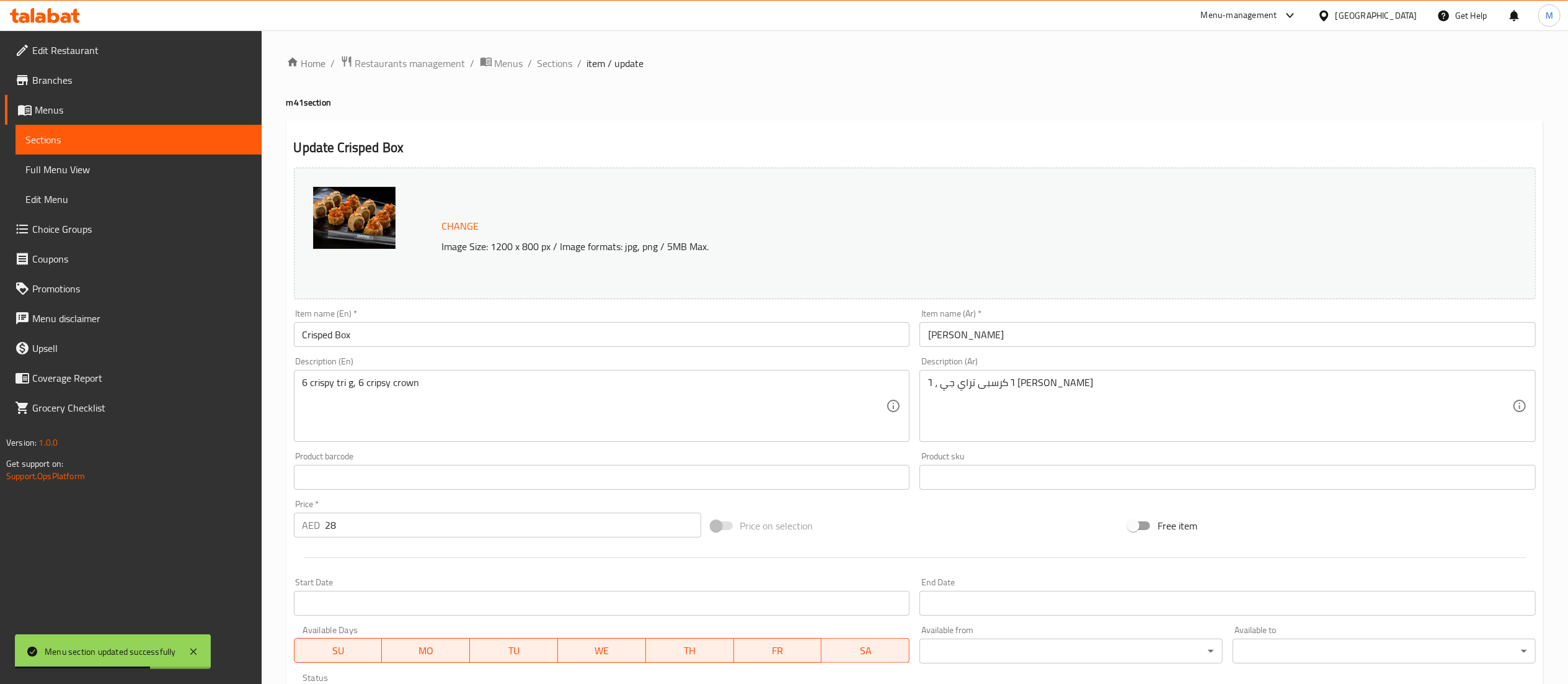
click at [558, 521] on input "28" at bounding box center [513, 525] width 375 height 25
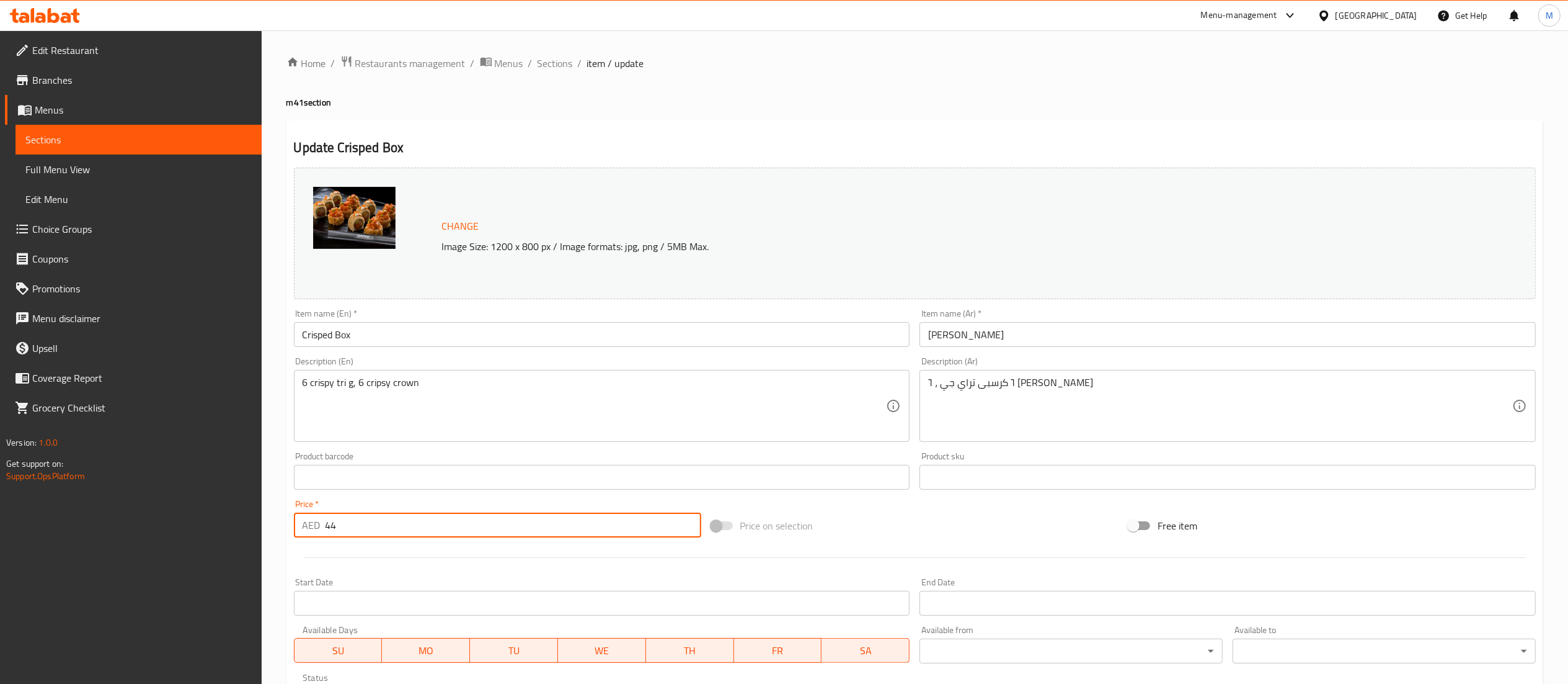
type input "4"
click at [876, 79] on div "Home / Restaurants management / Menus / Sections / item / update m41 section Up…" at bounding box center [915, 462] width 1257 height 815
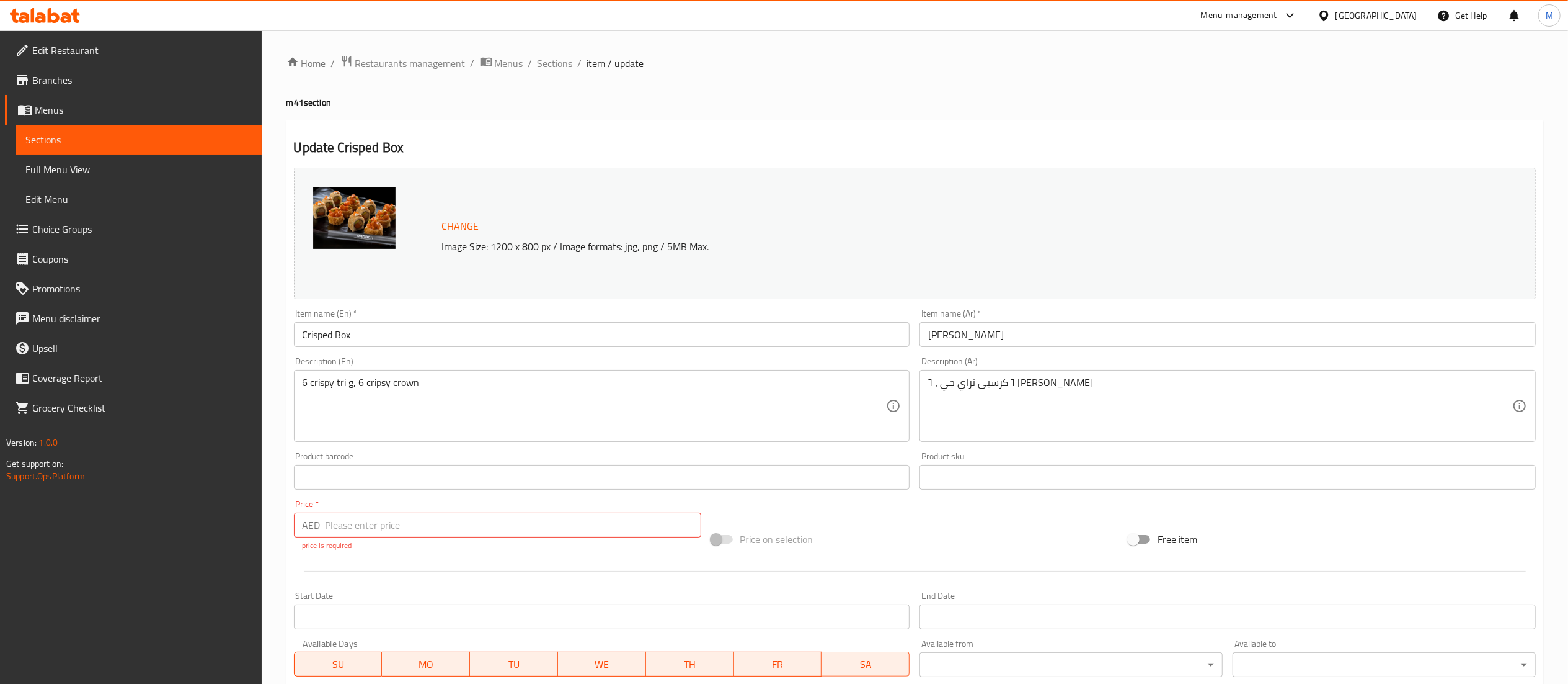
click at [475, 523] on input "number" at bounding box center [513, 525] width 375 height 25
click at [883, 537] on div "Price on selection" at bounding box center [915, 538] width 417 height 33
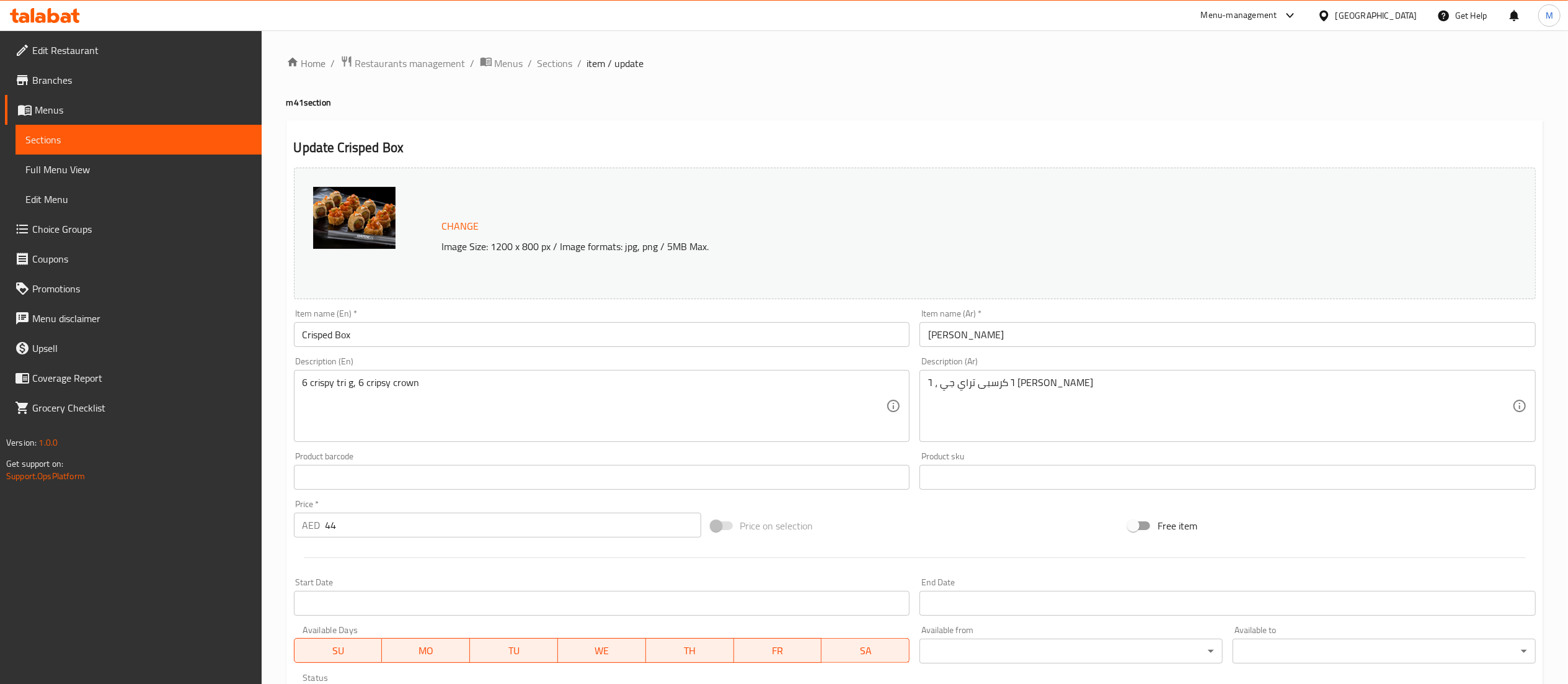
click at [503, 526] on input "44" at bounding box center [513, 525] width 375 height 25
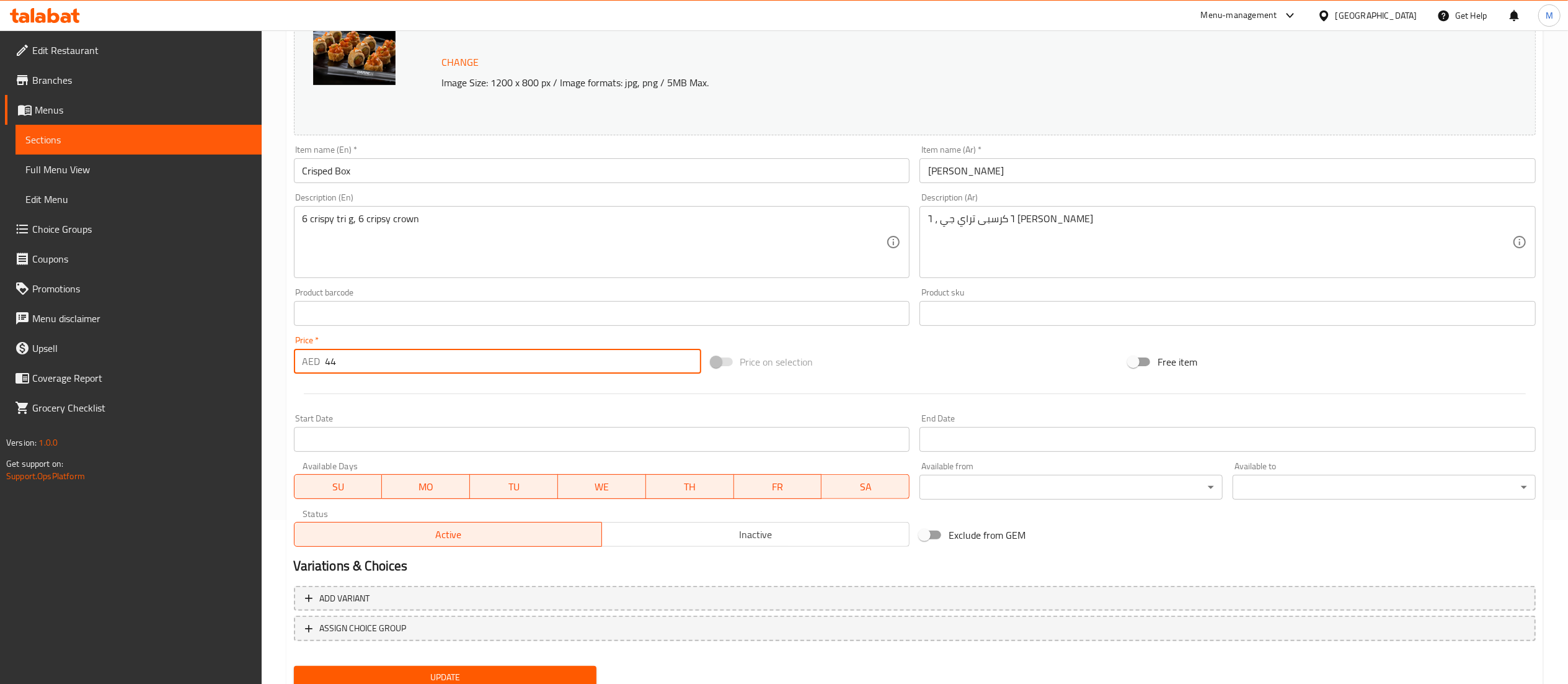
scroll to position [210, 0]
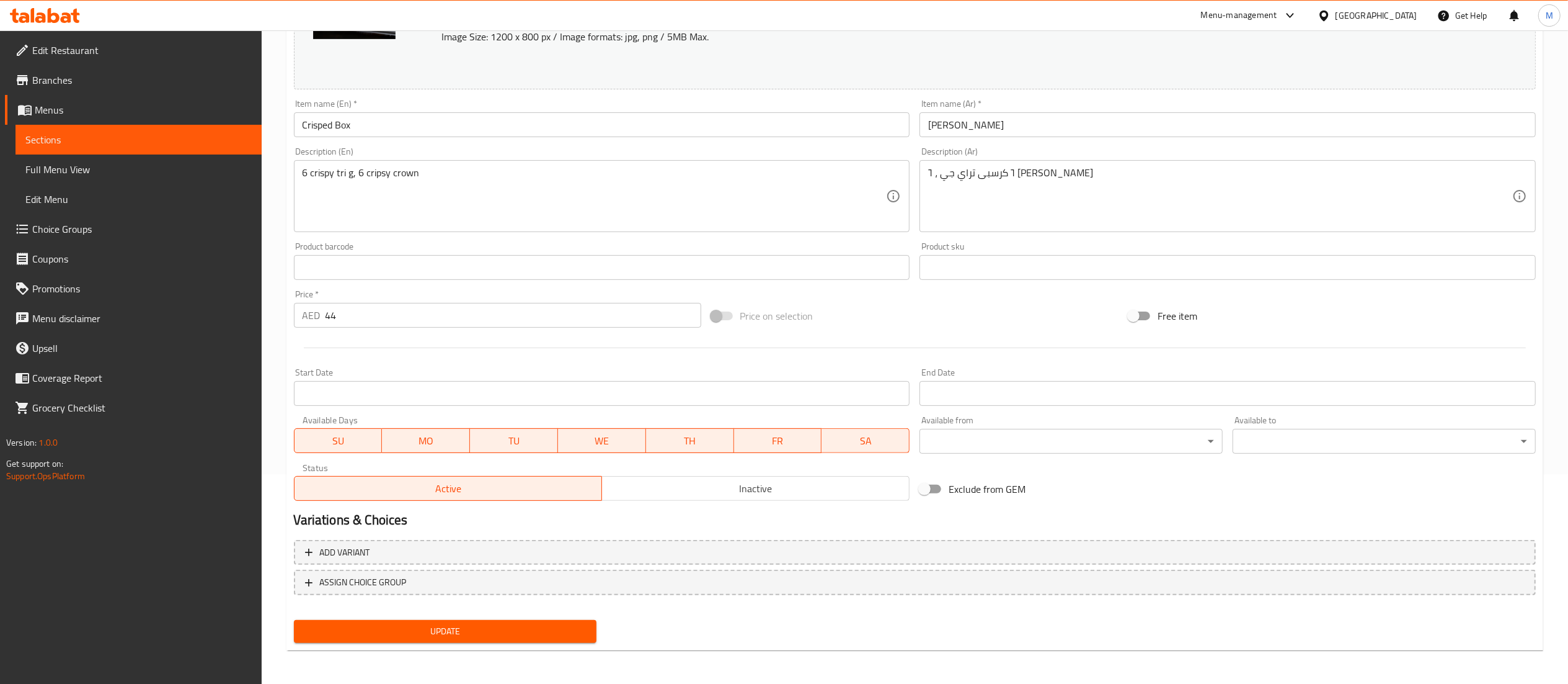
click at [881, 303] on div "Price on selection" at bounding box center [915, 315] width 417 height 33
click at [514, 320] on input "44" at bounding box center [513, 315] width 375 height 25
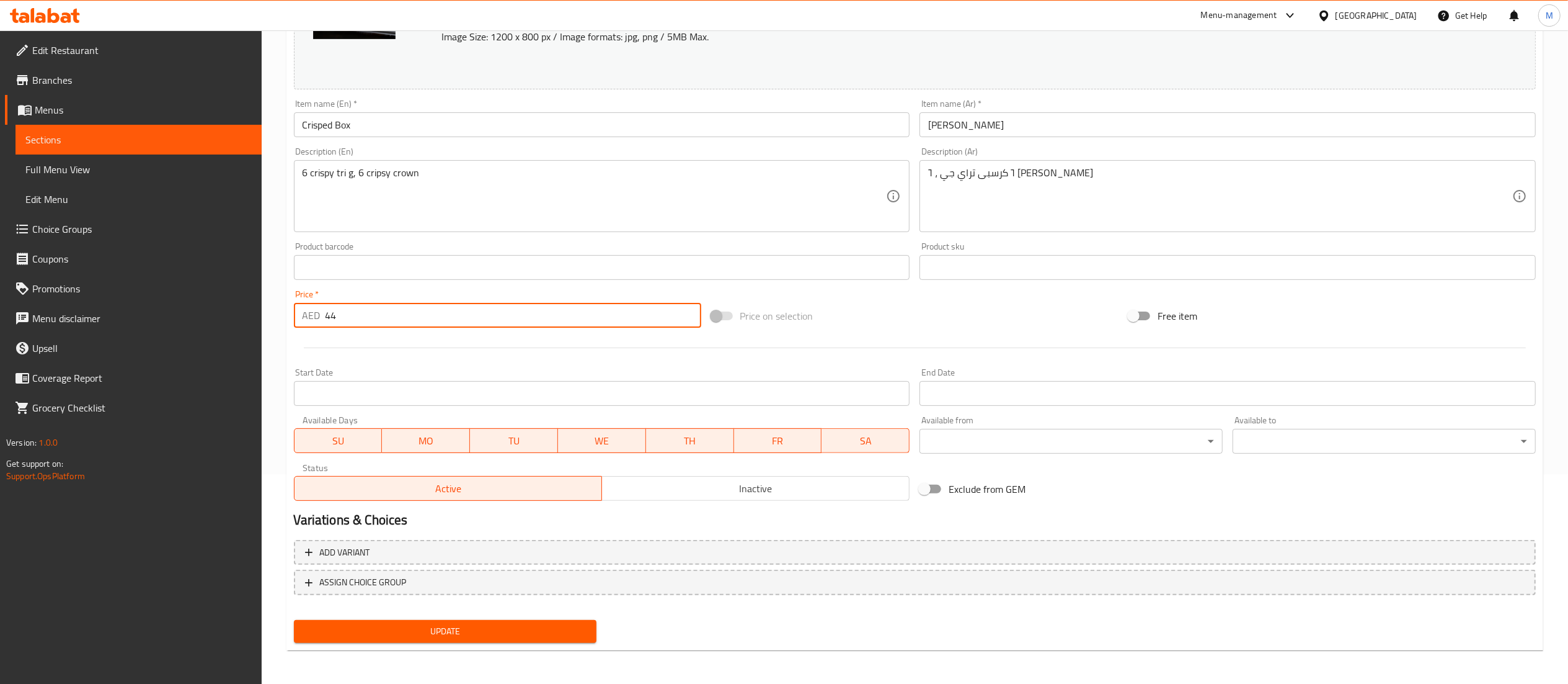
click at [572, 320] on input "44" at bounding box center [513, 315] width 375 height 25
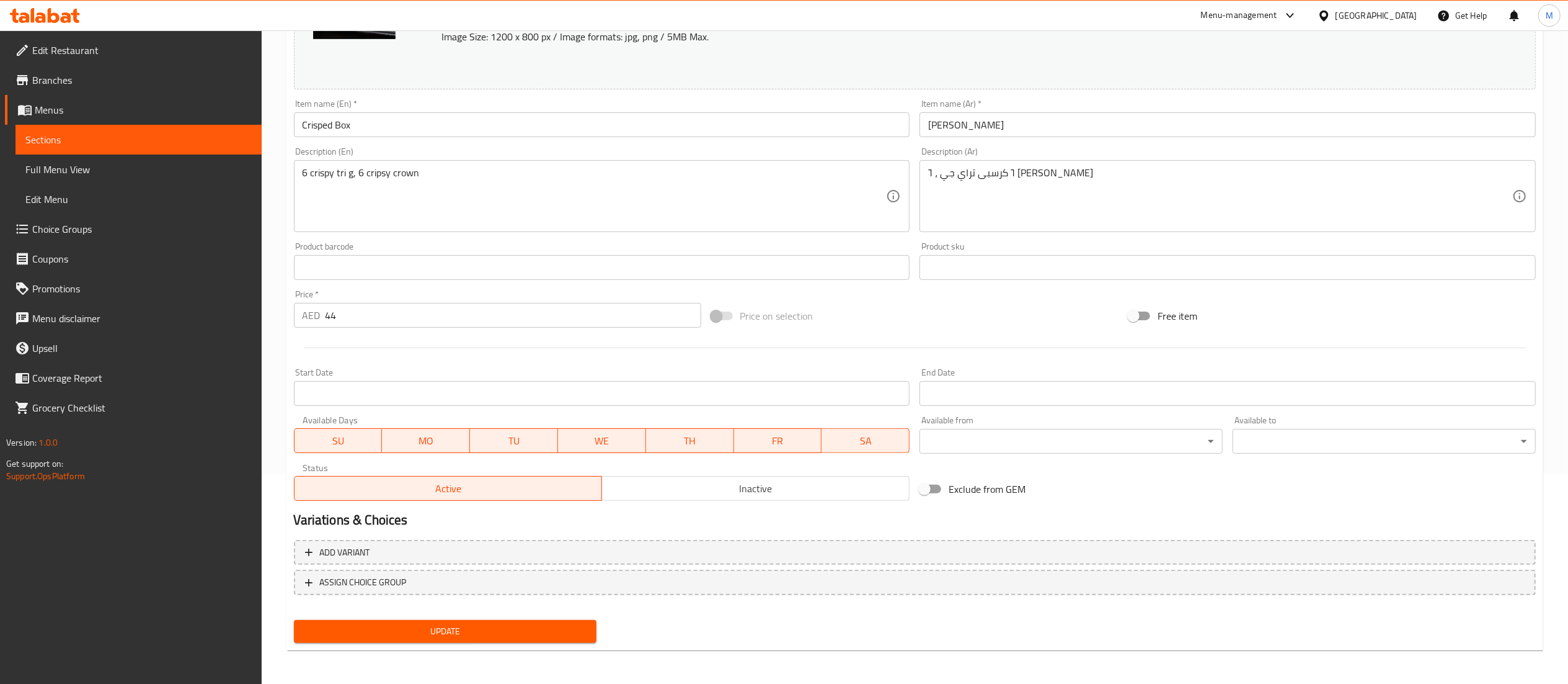
click at [867, 306] on div "Price on selection" at bounding box center [915, 315] width 417 height 33
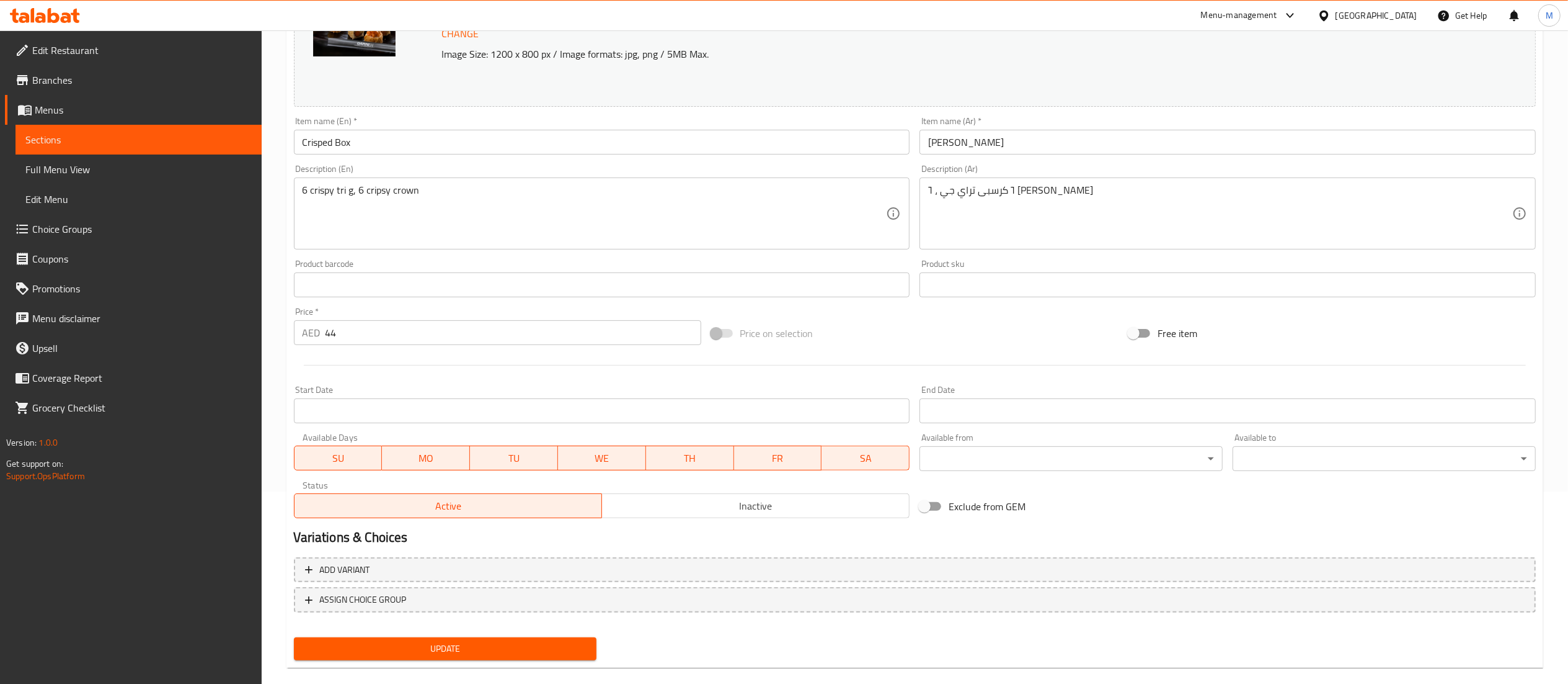
scroll to position [194, 0]
click at [449, 318] on div "Price   * AED 44 Price *" at bounding box center [497, 324] width 408 height 38
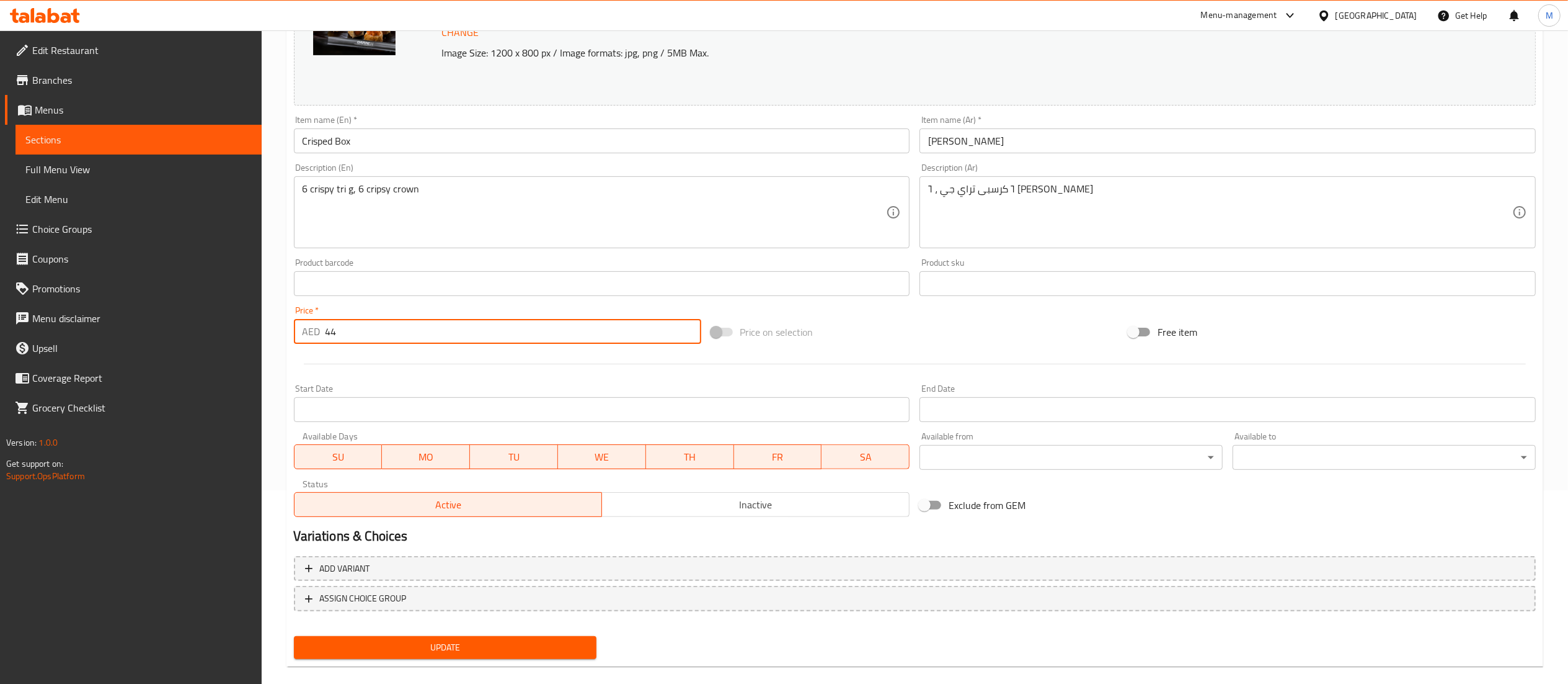
click at [445, 325] on input "44" at bounding box center [513, 331] width 375 height 25
click at [953, 342] on div "Price on selection" at bounding box center [915, 331] width 417 height 33
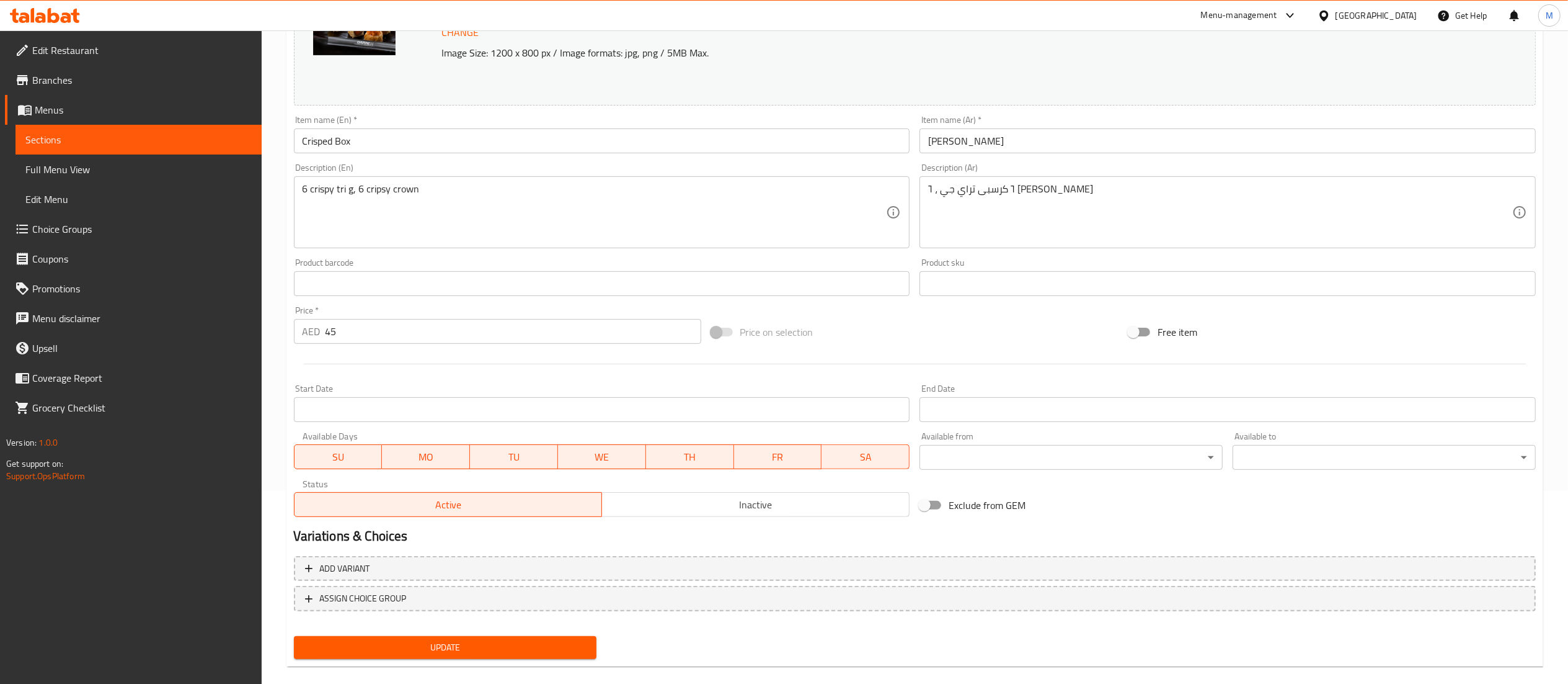
scroll to position [210, 0]
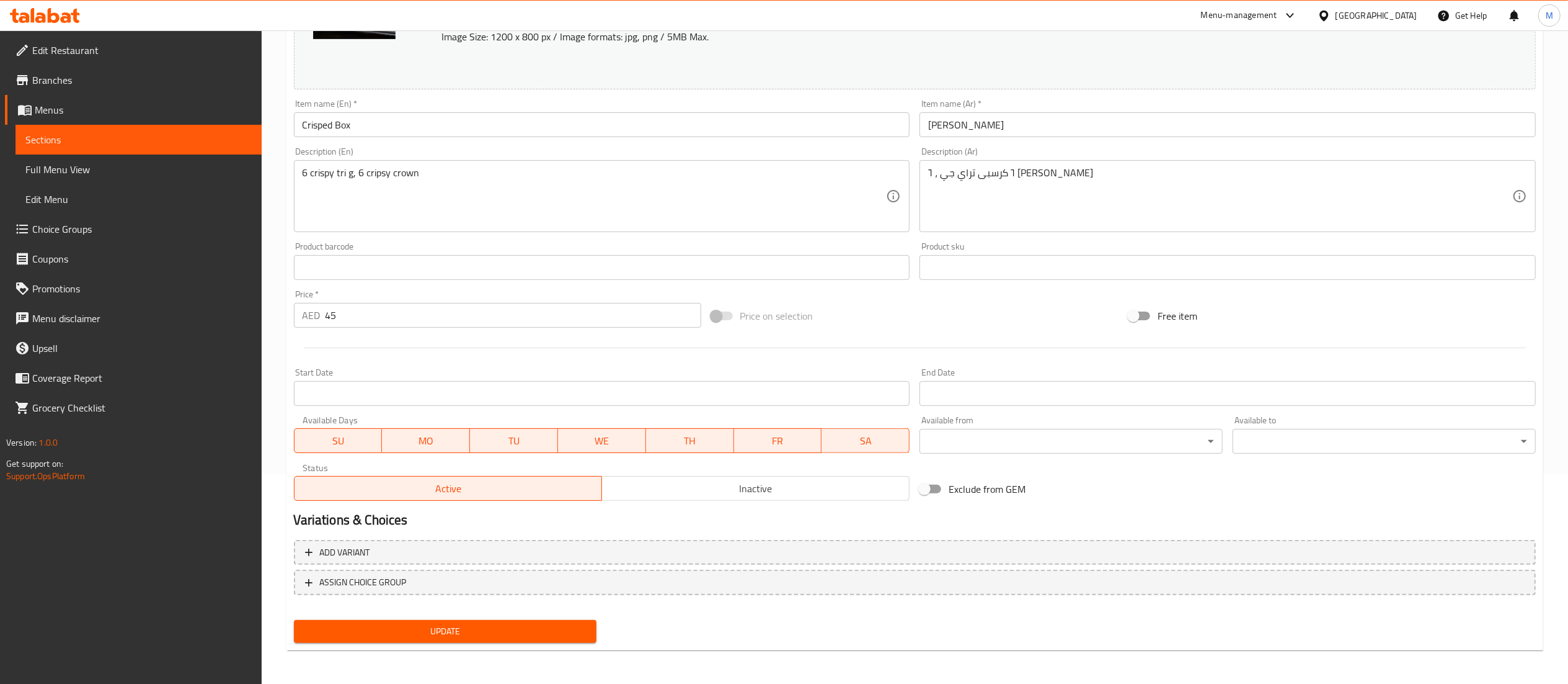
click at [410, 340] on div at bounding box center [915, 347] width 1252 height 30
click at [411, 320] on input "45" at bounding box center [513, 315] width 375 height 25
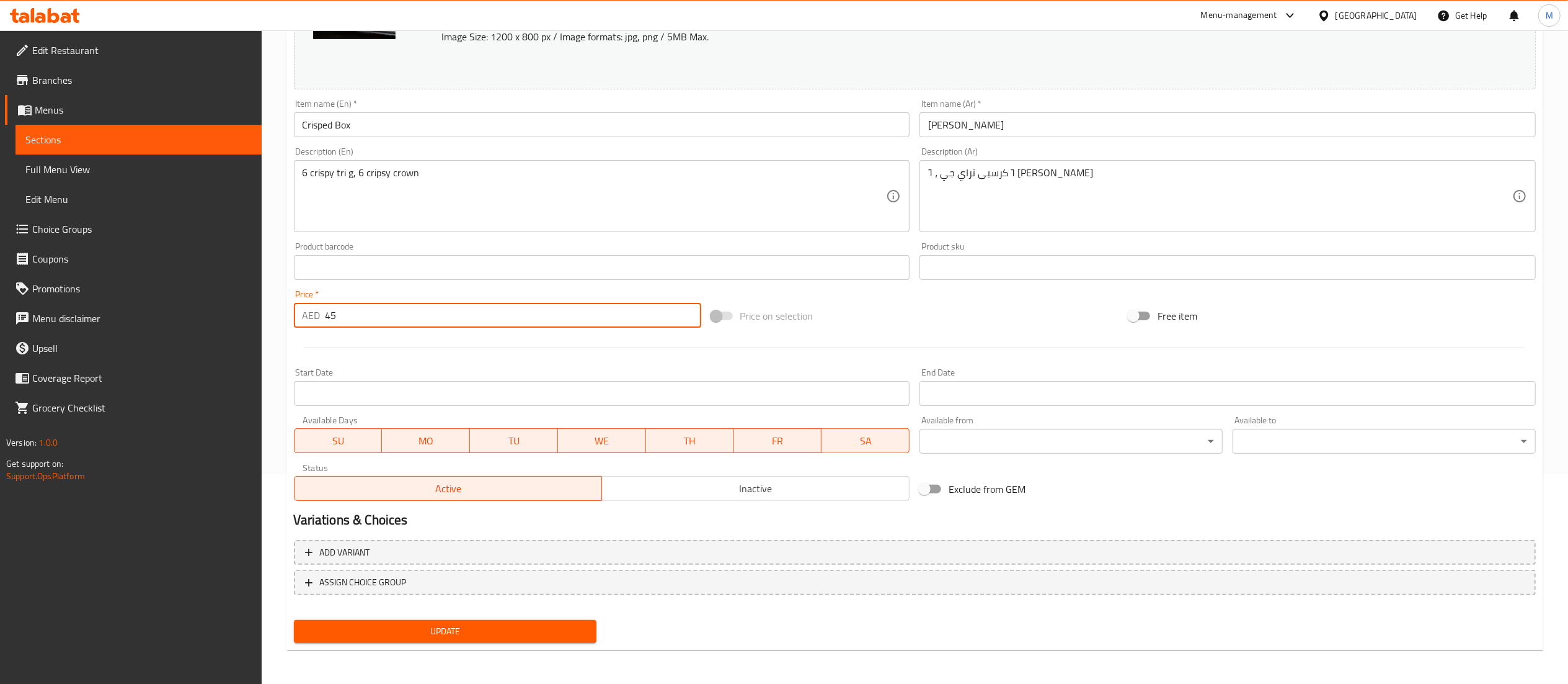
type input "4"
click at [1011, 322] on div "Price on selection" at bounding box center [915, 315] width 417 height 33
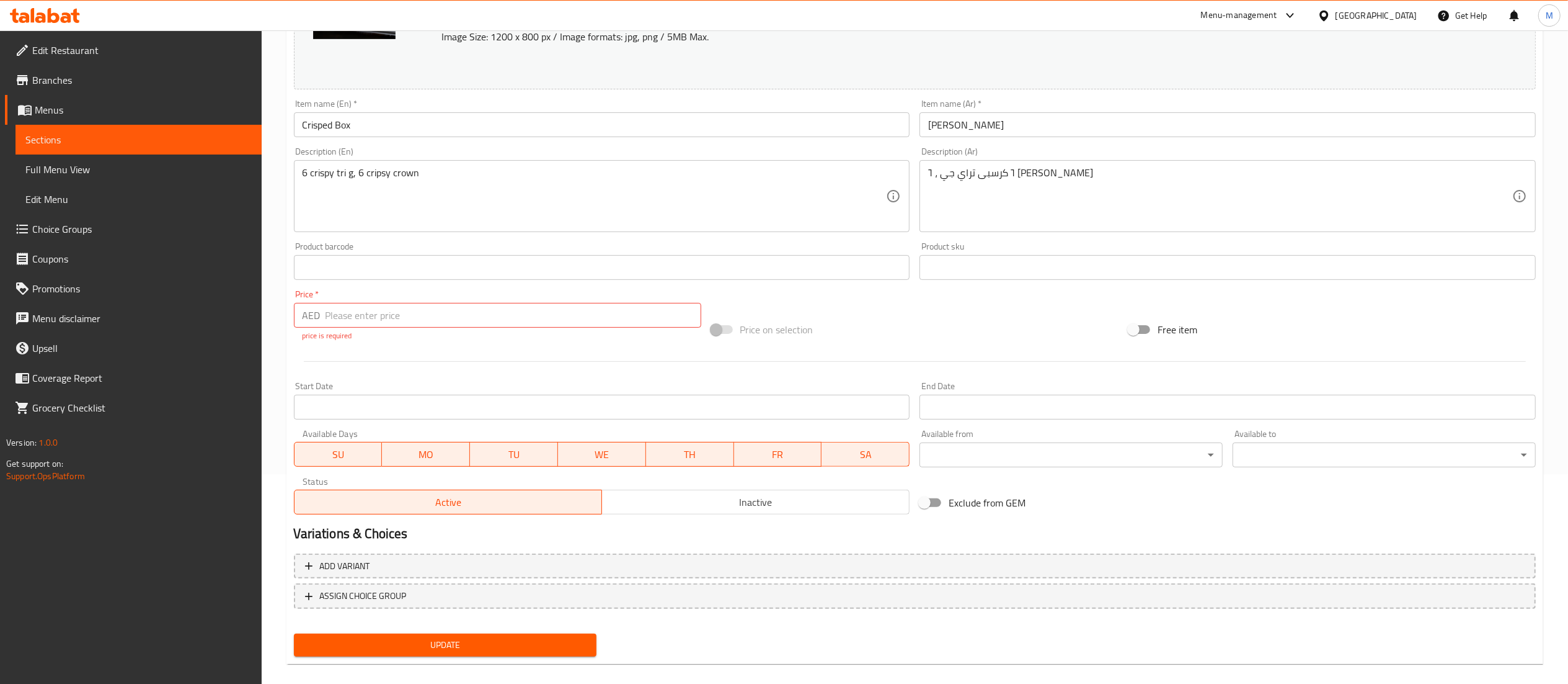
click at [489, 311] on input "number" at bounding box center [513, 315] width 375 height 25
type input "45"
click at [909, 334] on div "Change Image Size: 1200 x 800 px / Image formats: jpg, png / 5MB Max. Item name…" at bounding box center [915, 236] width 1252 height 567
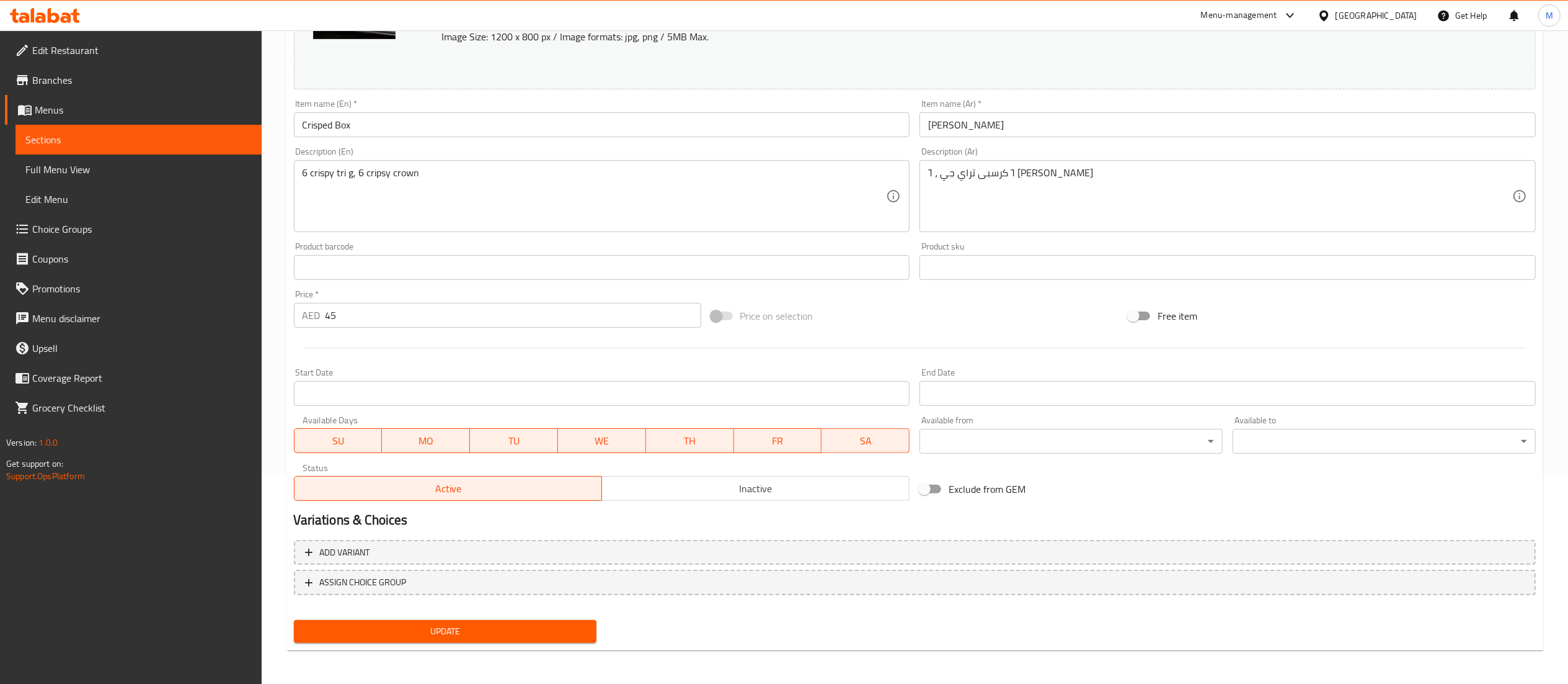
click at [514, 624] on span "Update" at bounding box center [445, 631] width 284 height 15
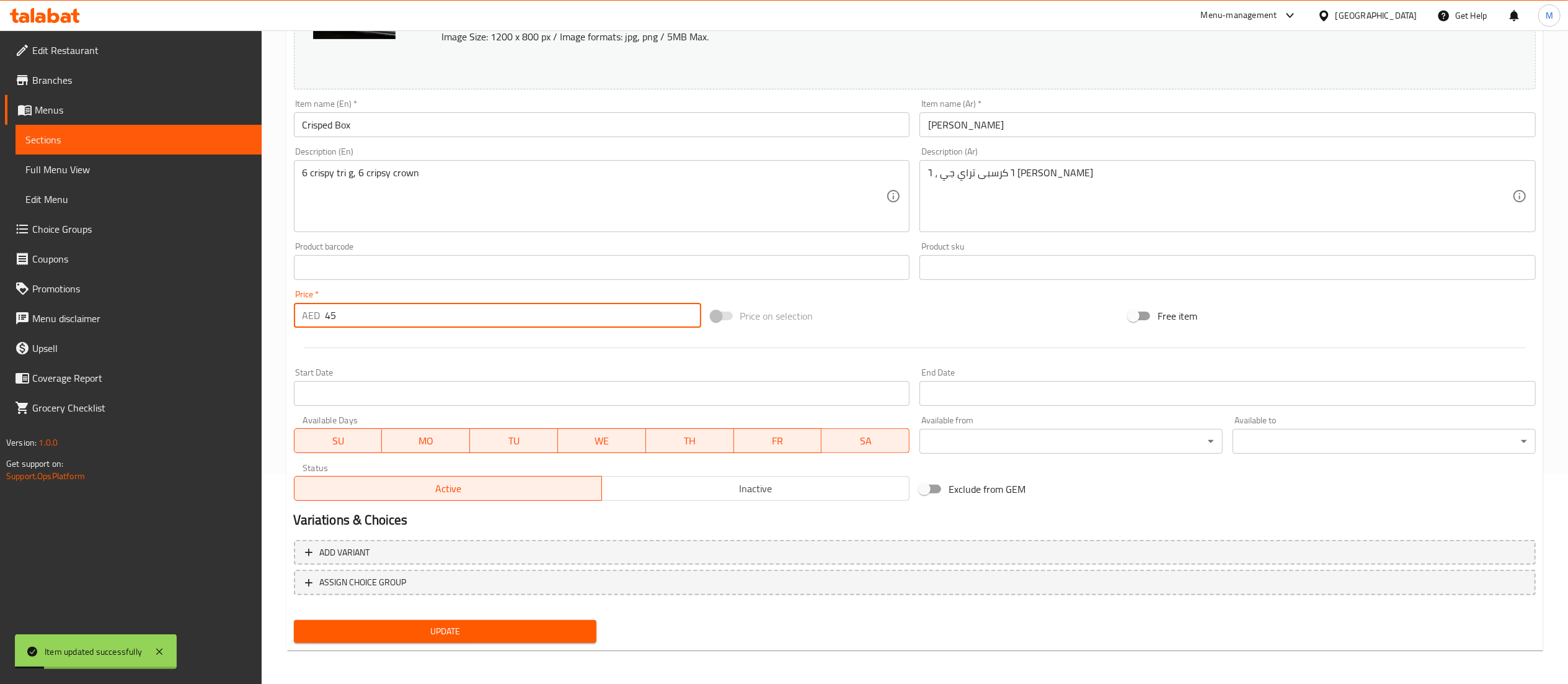
click at [536, 319] on input "45" at bounding box center [513, 315] width 375 height 25
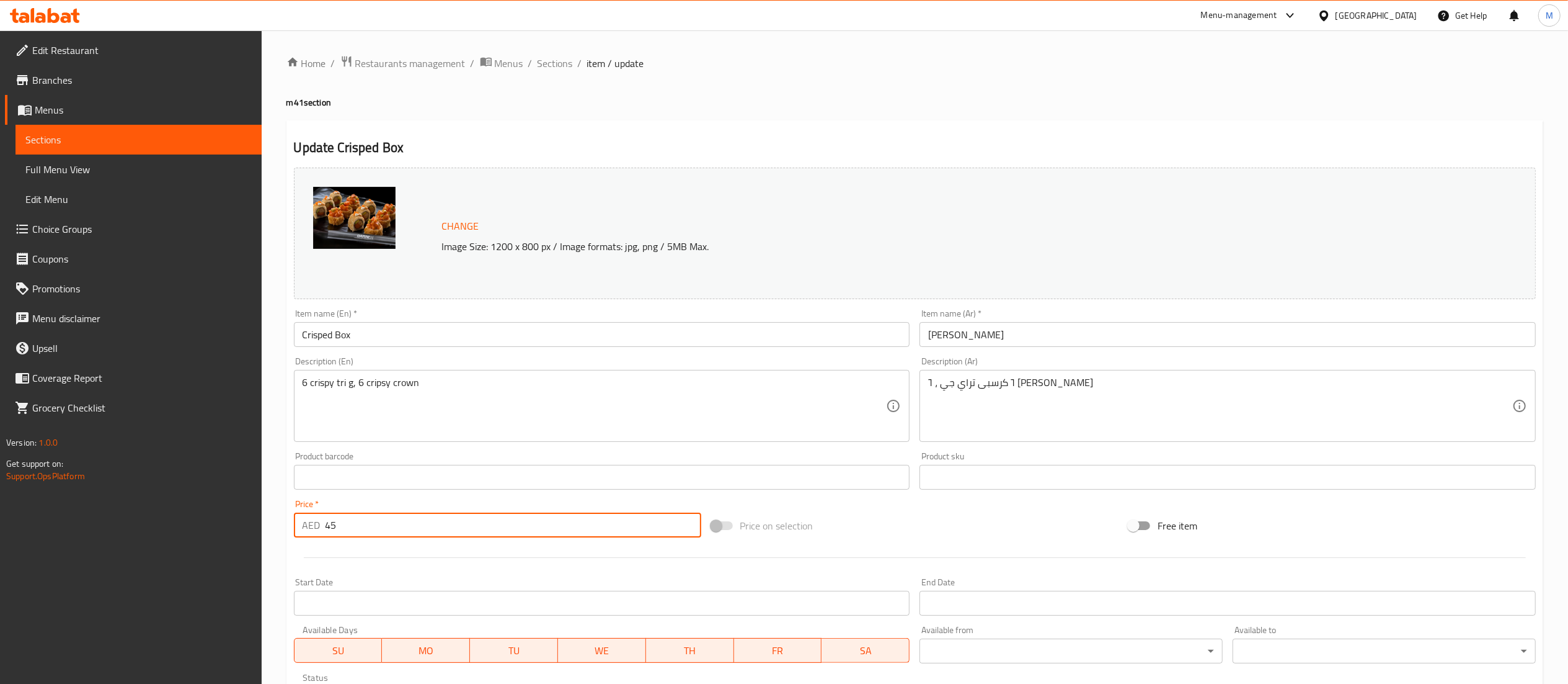
click at [554, 525] on input "45" at bounding box center [513, 525] width 375 height 25
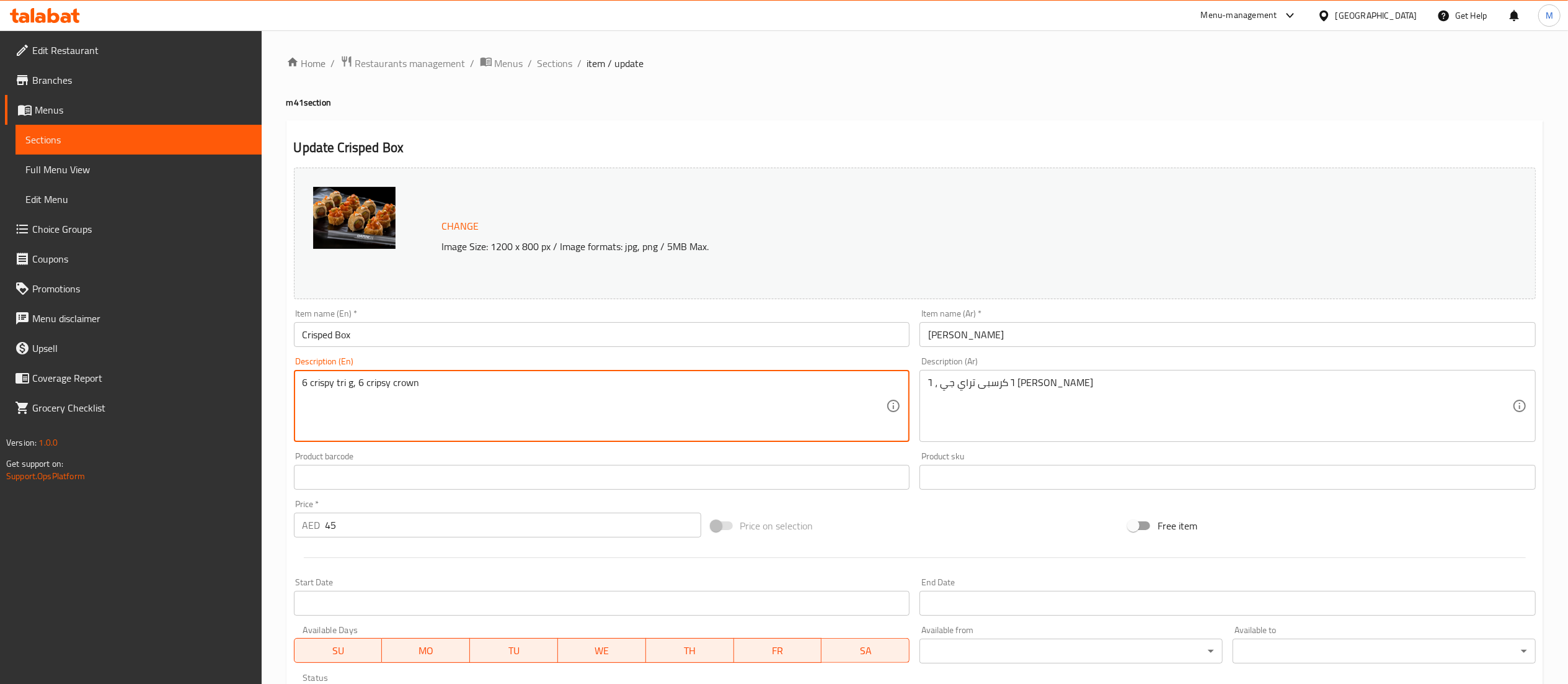
type textarea "6 crispy tri g, 6 cripsy crown"
click at [481, 523] on input "45" at bounding box center [513, 525] width 375 height 25
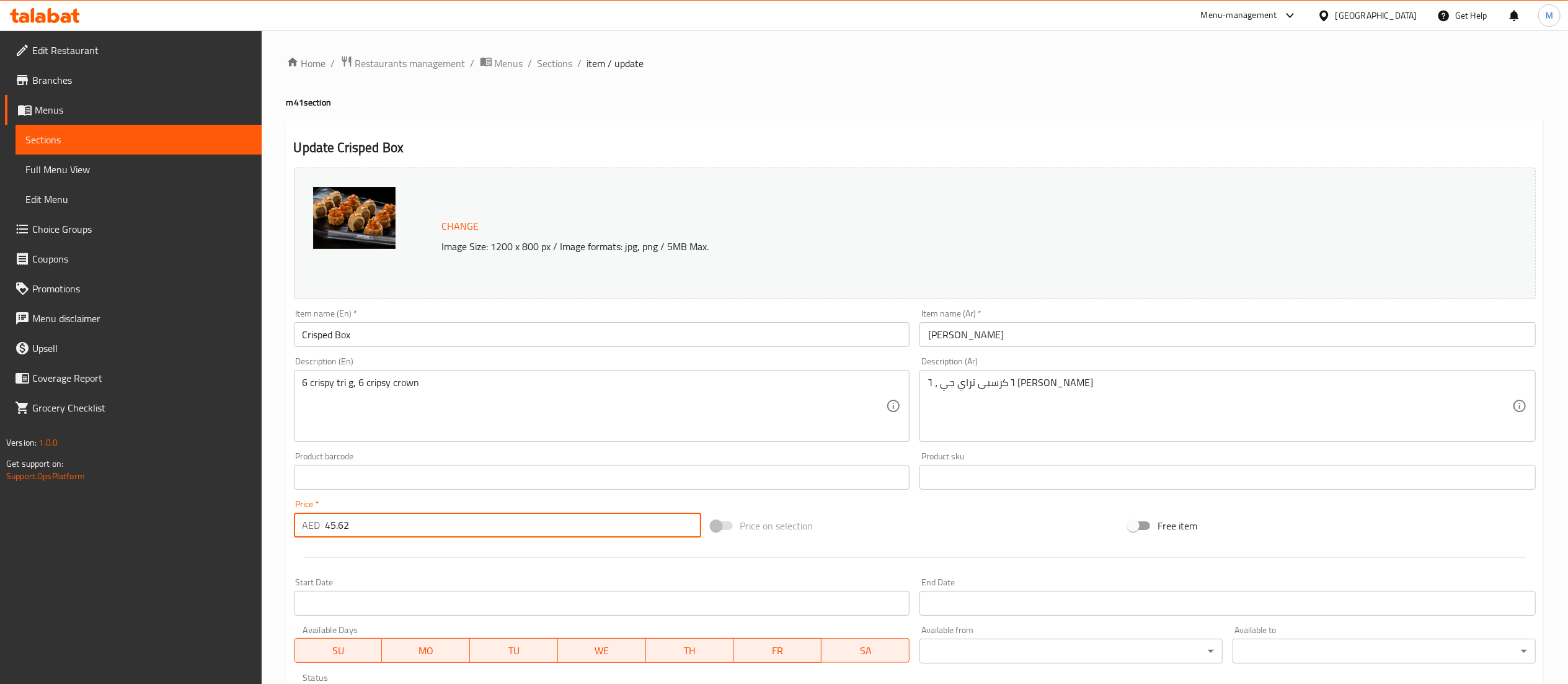
type input "45.62"
click at [923, 132] on div "Update Crisped Box Change Image Size: 1200 x 800 px / Image formats: jpg, png /…" at bounding box center [915, 490] width 1257 height 740
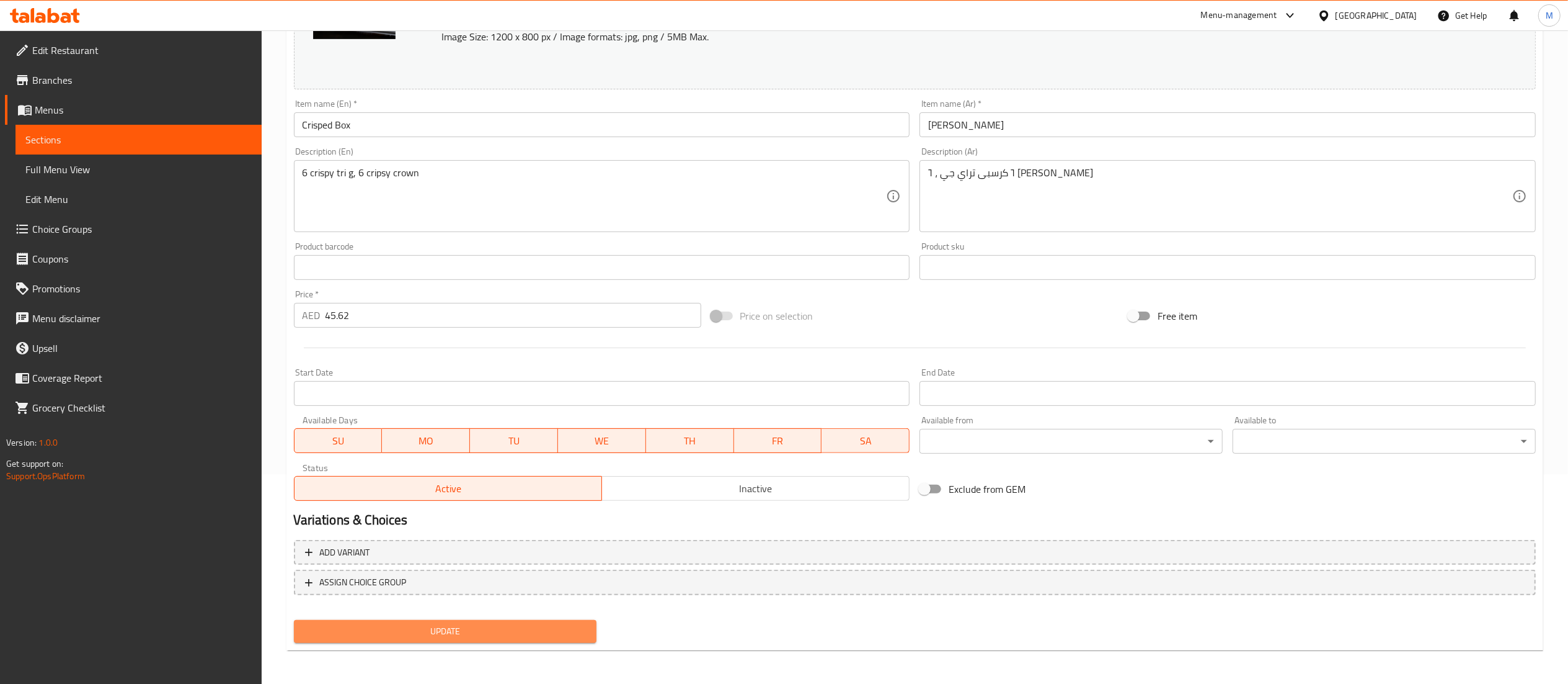
click at [556, 635] on span "Update" at bounding box center [445, 631] width 284 height 15
